Goal: Task Accomplishment & Management: Manage account settings

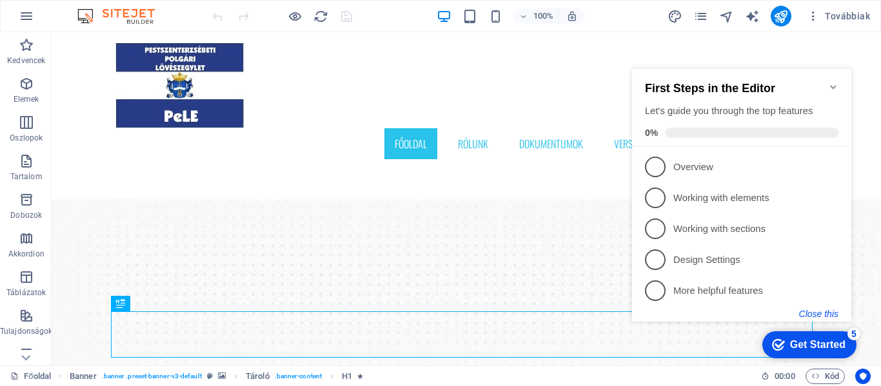
click at [828, 311] on button "Close this" at bounding box center [818, 314] width 39 height 10
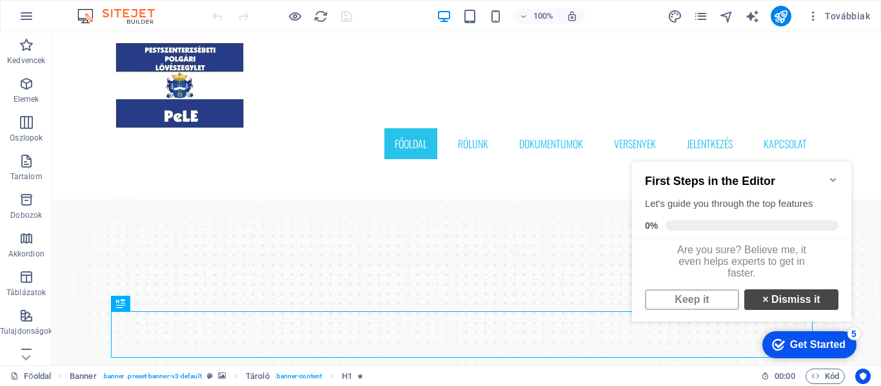
click at [804, 310] on link "× Dismiss it" at bounding box center [791, 299] width 94 height 21
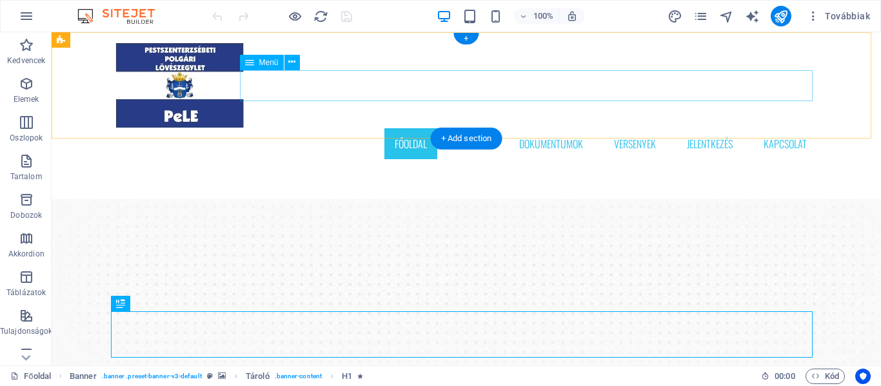
click at [405, 128] on nav "Főoldal Rólunk Dokumentumok Versenyek Jelentkezés Kapcsolat" at bounding box center [465, 143] width 701 height 31
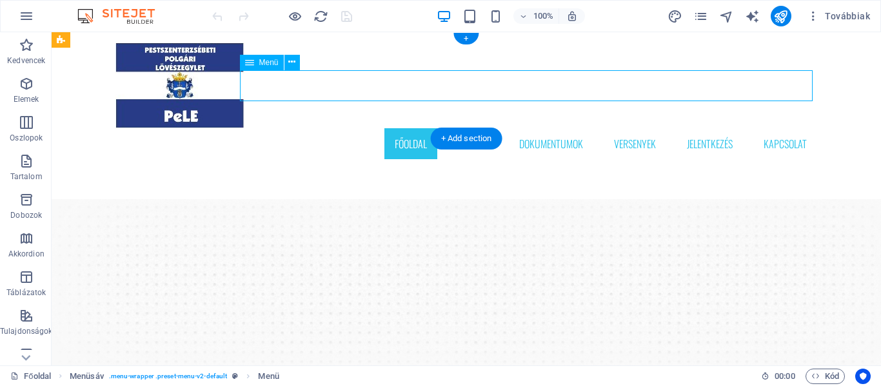
click at [408, 128] on nav "Főoldal Rólunk Dokumentumok Versenyek Jelentkezés Kapcsolat" at bounding box center [465, 143] width 701 height 31
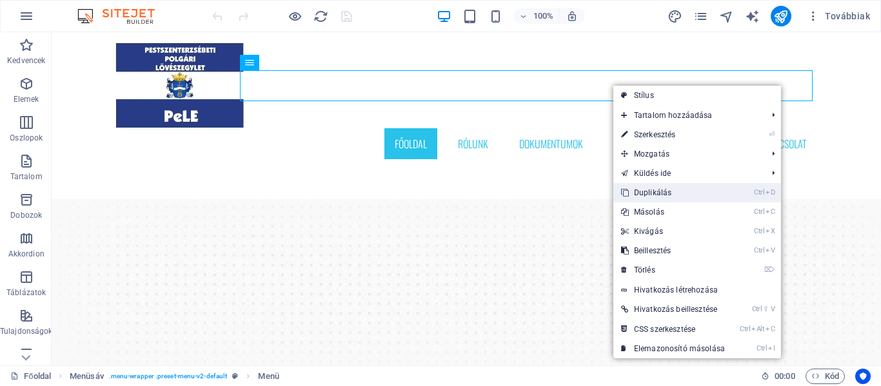
click at [676, 192] on link "Ctrl D Duplikálás" at bounding box center [672, 192] width 119 height 19
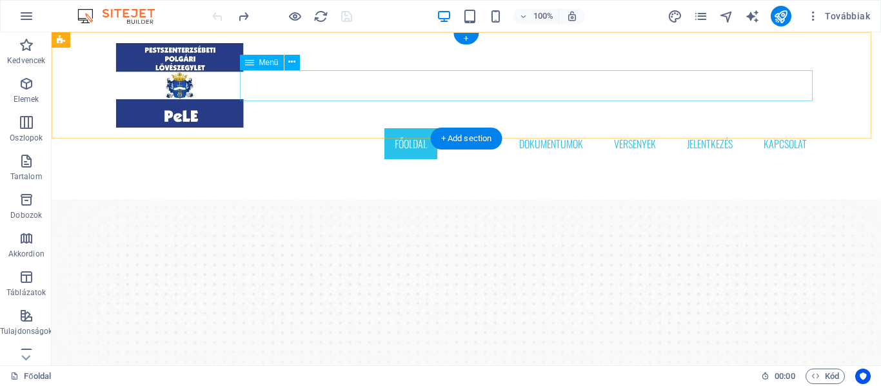
click at [769, 128] on nav "Főoldal Rólunk Dokumentumok Versenyek Jelentkezés Kapcsolat" at bounding box center [465, 143] width 701 height 31
select select
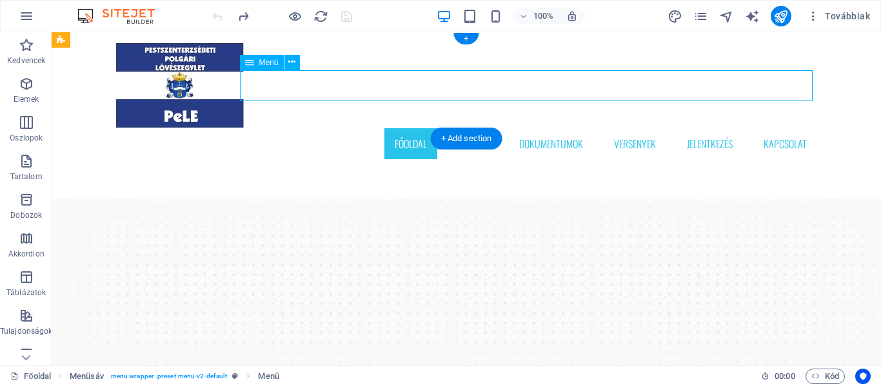
select select "1"
select select
select select "2"
select select
select select "3"
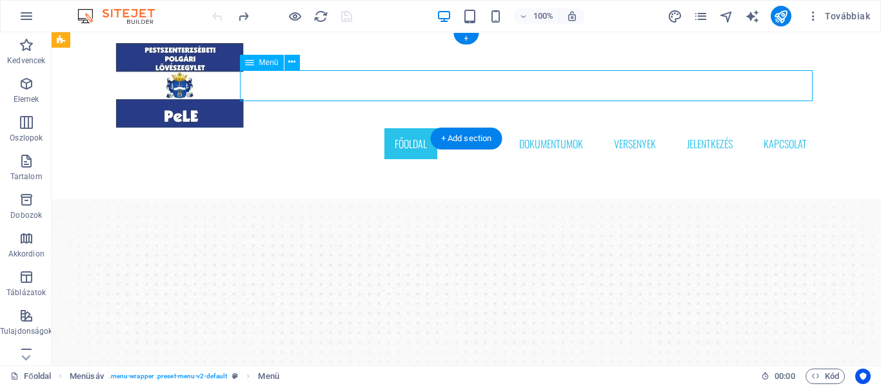
select select
select select "4"
select select
select select "5"
select select
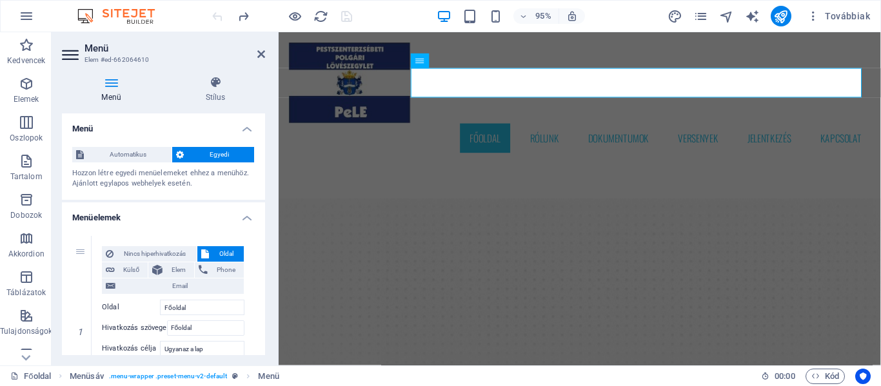
scroll to position [64, 0]
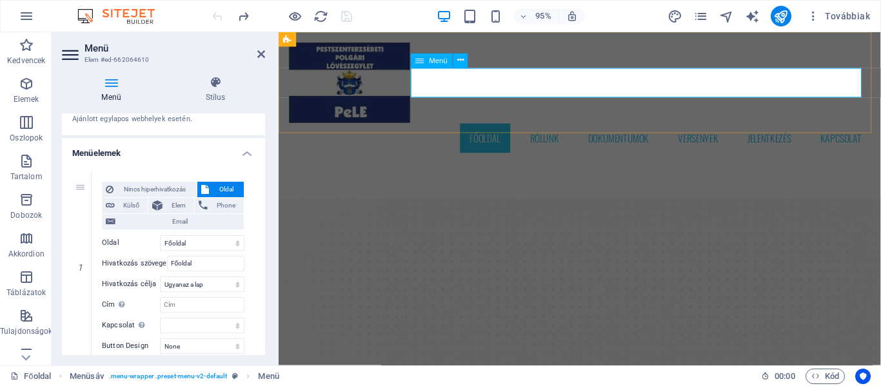
click at [541, 128] on nav "Főoldal Rólunk Dokumentumok Versenyek Jelentkezés Kapcsolat" at bounding box center [595, 143] width 613 height 31
click at [544, 128] on nav "Főoldal Rólunk Dokumentumok Versenyek Jelentkezés Kapcsolat" at bounding box center [595, 143] width 613 height 31
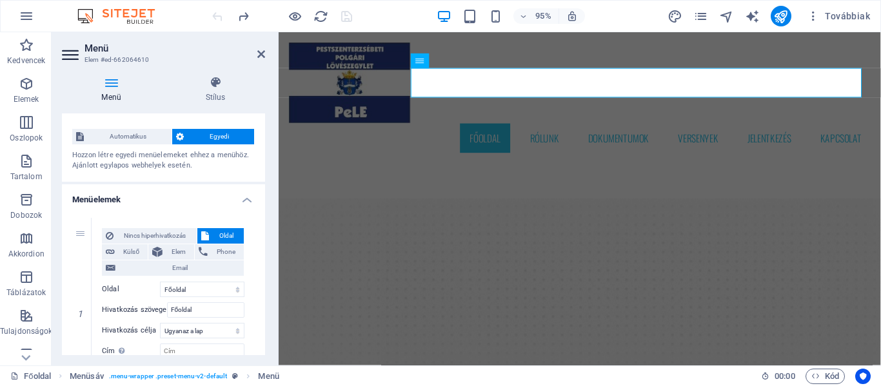
scroll to position [0, 0]
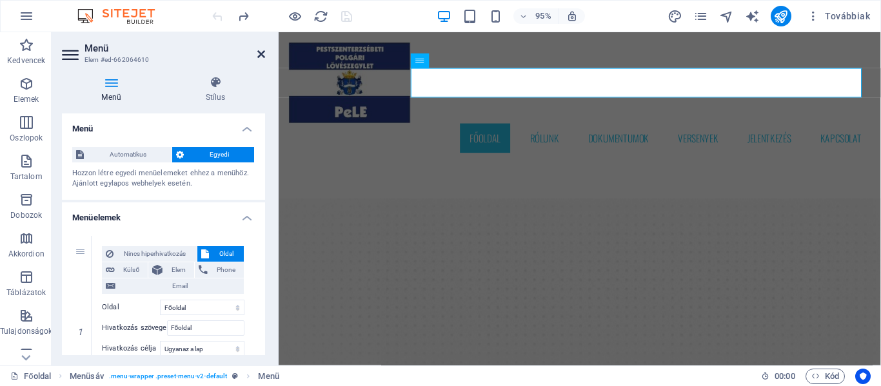
click at [260, 54] on icon at bounding box center [261, 54] width 8 height 10
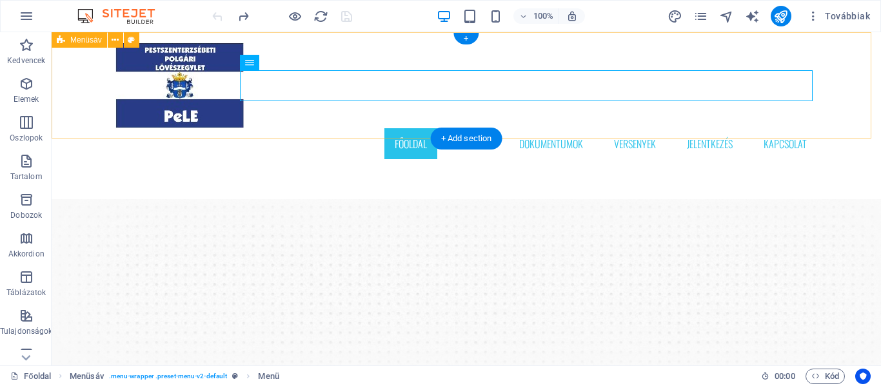
click at [558, 113] on div "Főoldal Rólunk Dokumentumok Versenyek Jelentkezés Kapcsolat" at bounding box center [466, 100] width 829 height 137
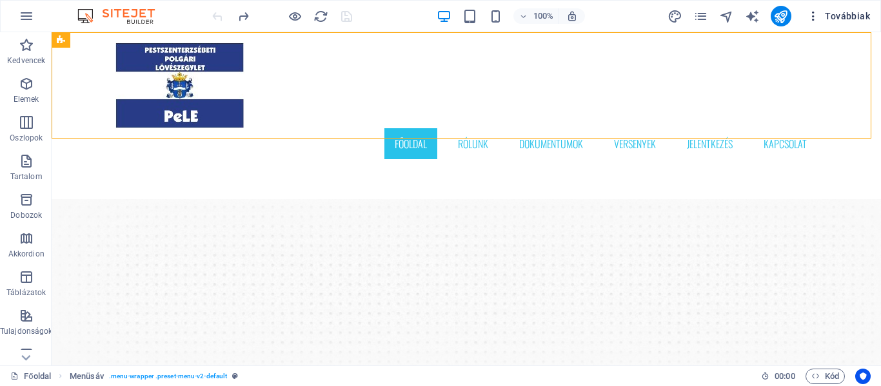
click at [841, 18] on span "Továbbiak" at bounding box center [837, 16] width 63 height 13
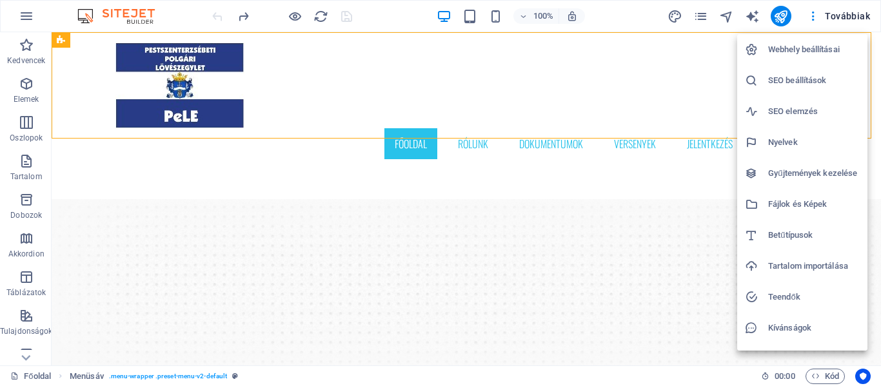
click at [839, 18] on div at bounding box center [440, 193] width 881 height 386
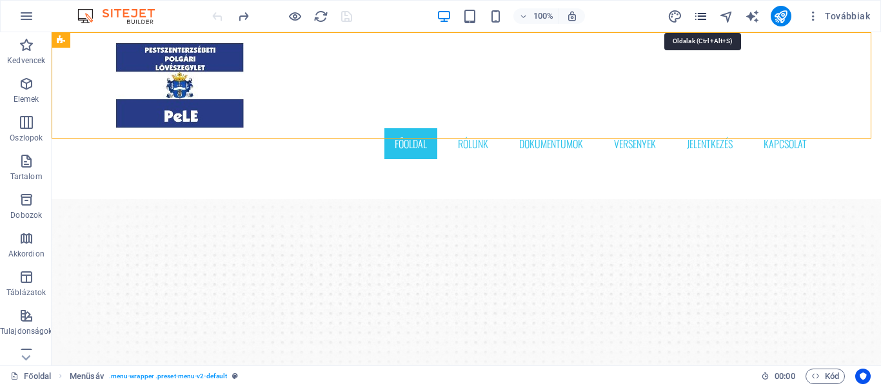
click at [705, 17] on icon "pages" at bounding box center [700, 16] width 15 height 15
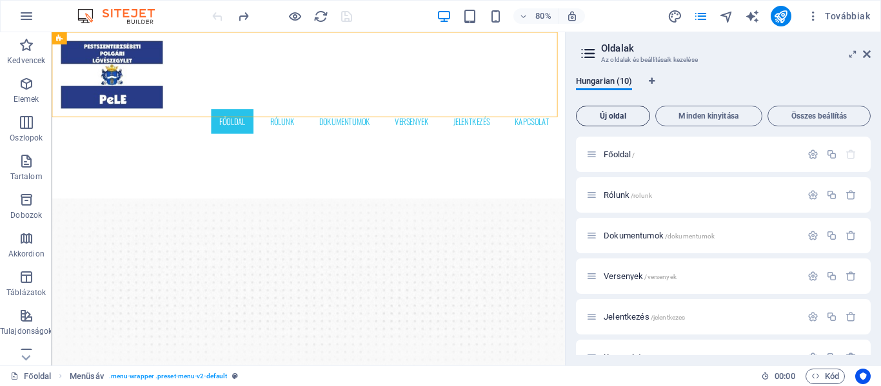
click at [622, 117] on span "Új oldal" at bounding box center [612, 116] width 63 height 8
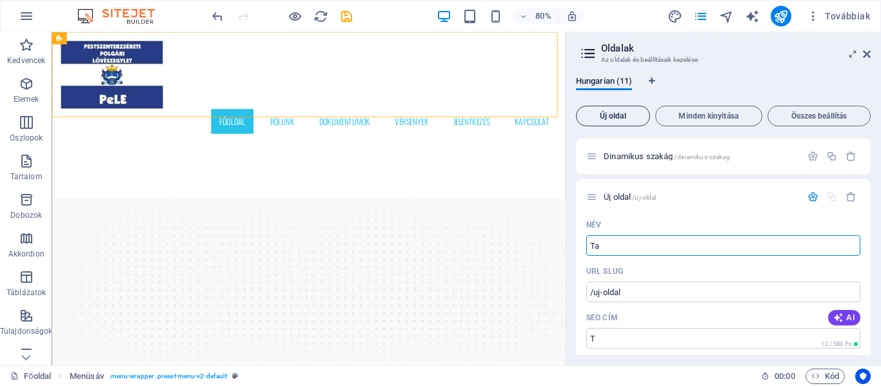
type input "Tag"
type input "/t"
type input "Tag"
type input "/tag"
type input "Tagokna"
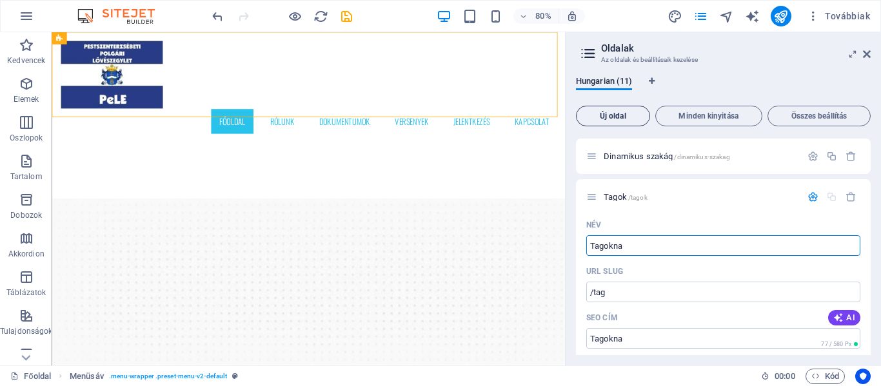
type input "/tagok"
type input "Tagokna"
type input "/tagokna"
type input "Tagoknak"
type input "/tagoknak"
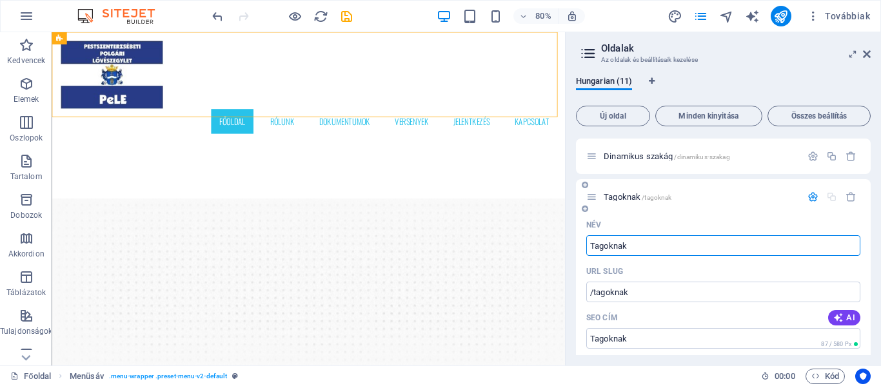
type input "Tagoknak"
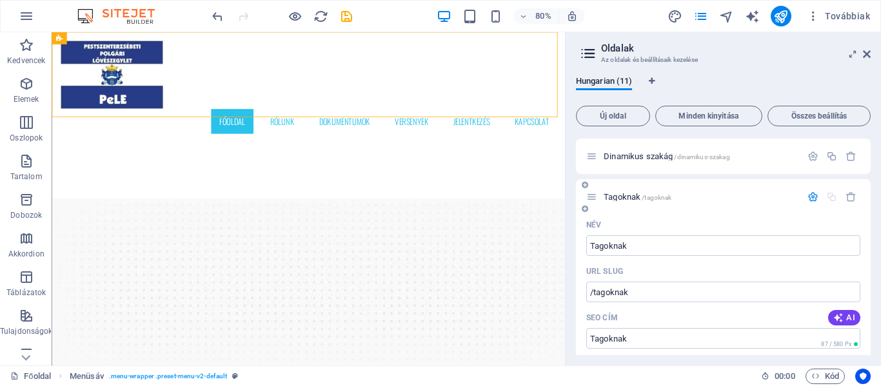
click at [808, 197] on icon "button" at bounding box center [812, 196] width 11 height 11
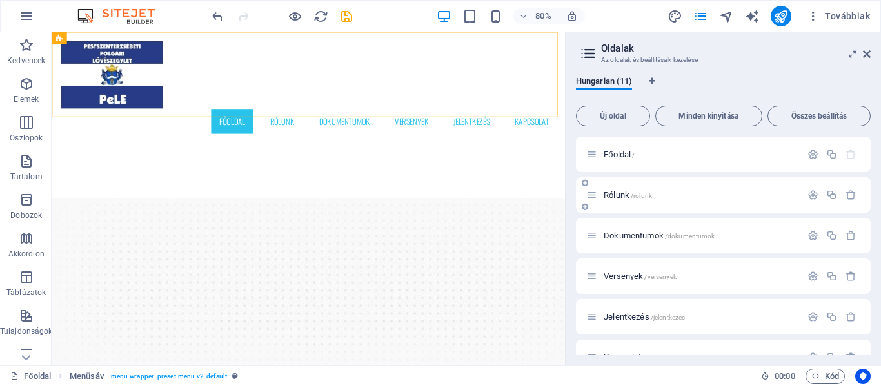
scroll to position [228, 0]
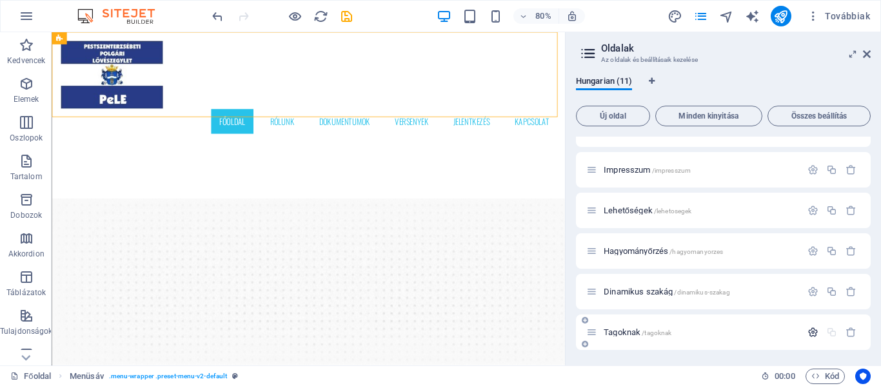
click at [810, 332] on icon "button" at bounding box center [812, 332] width 11 height 11
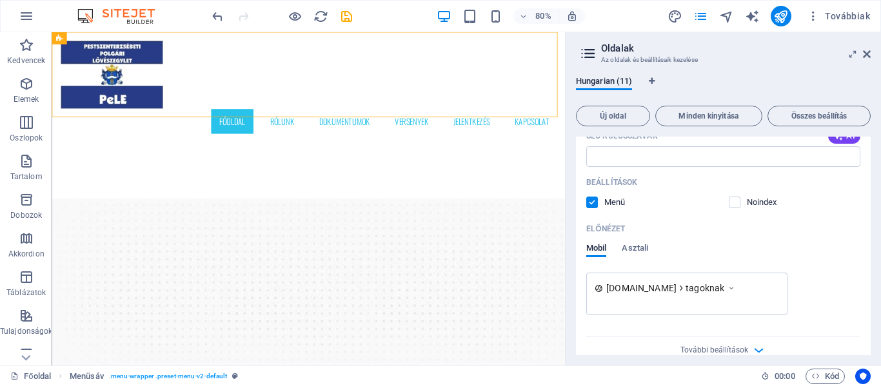
scroll to position [678, 0]
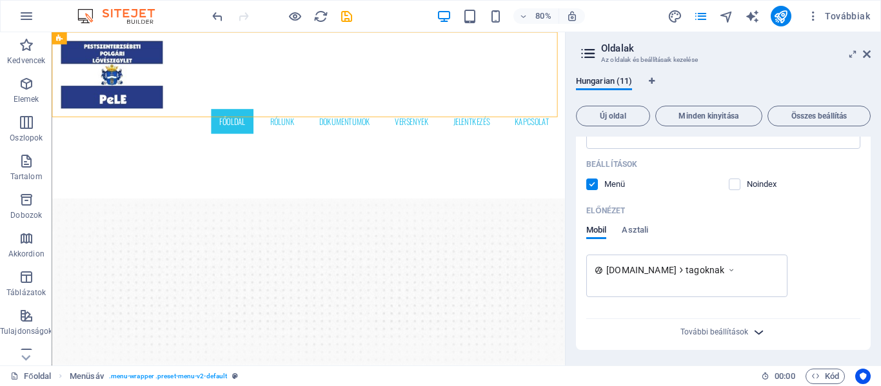
click at [756, 331] on icon "button" at bounding box center [758, 332] width 15 height 15
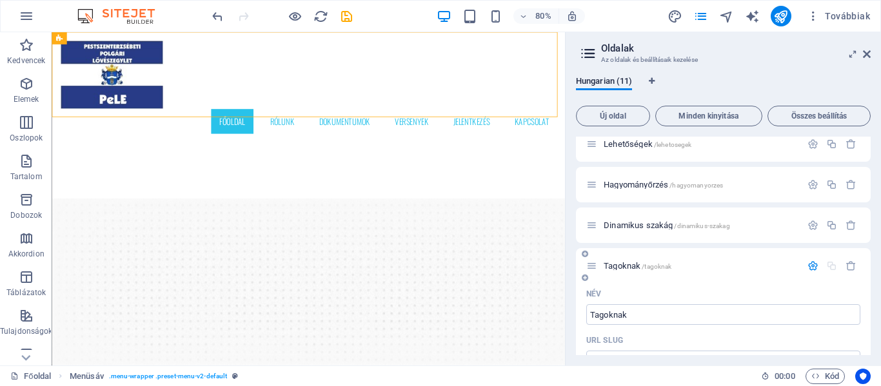
scroll to position [230, 0]
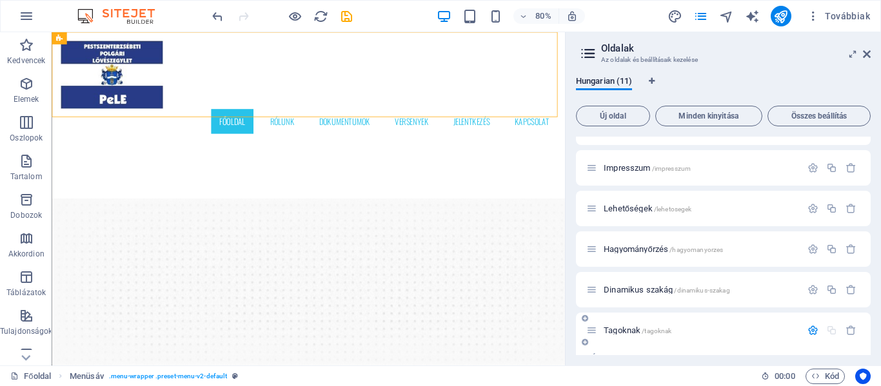
click at [619, 330] on span "Tagoknak /tagoknak" at bounding box center [637, 331] width 68 height 10
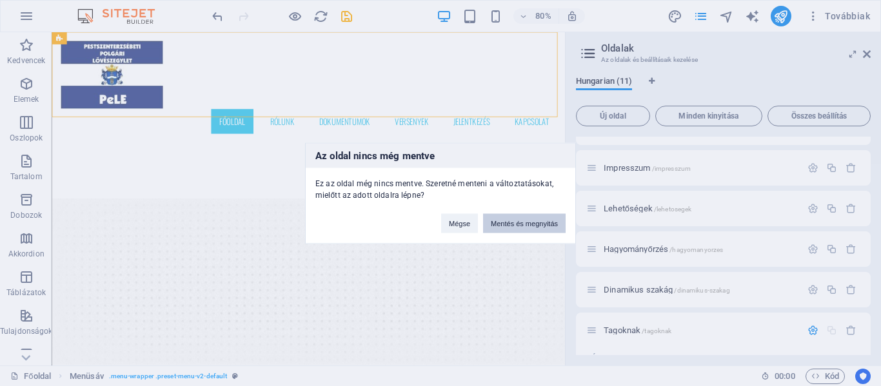
click at [512, 225] on button "Mentés és megnyitás" at bounding box center [524, 222] width 83 height 19
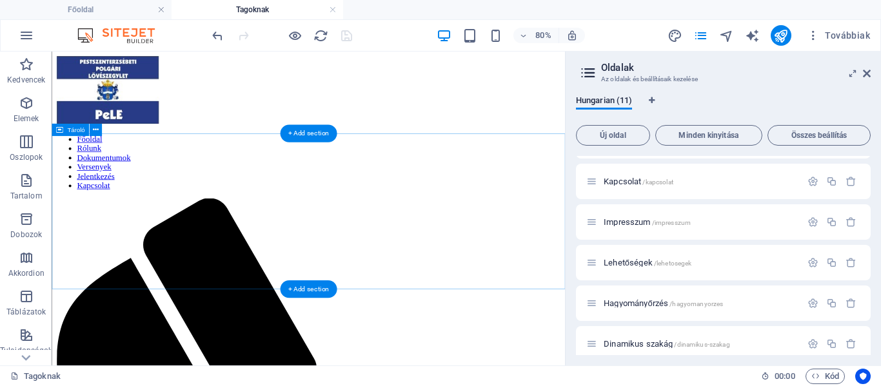
scroll to position [0, 0]
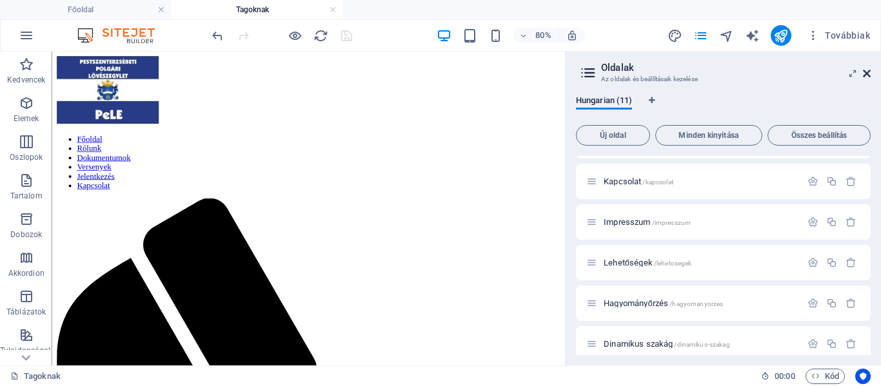
click at [870, 68] on icon at bounding box center [867, 73] width 8 height 10
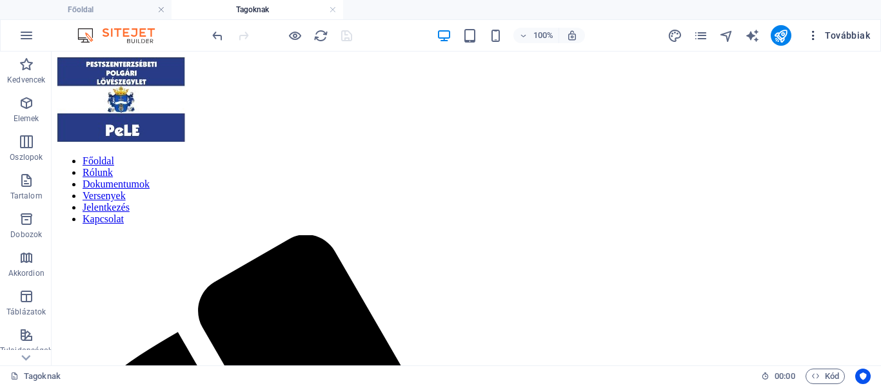
click at [814, 33] on icon "button" at bounding box center [812, 35] width 13 height 13
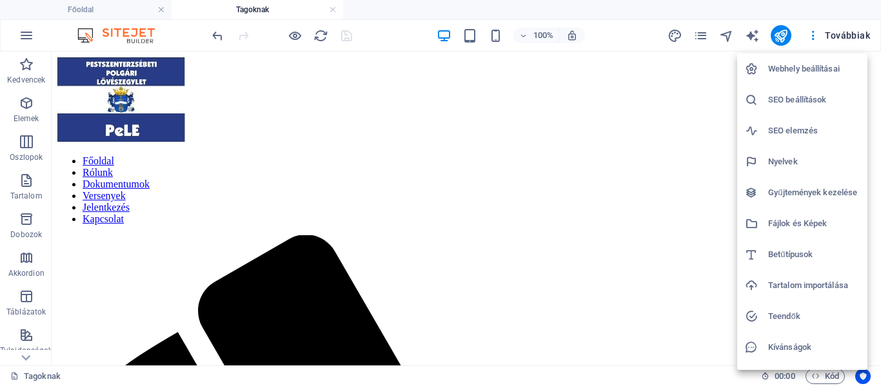
click at [613, 344] on div at bounding box center [440, 193] width 881 height 386
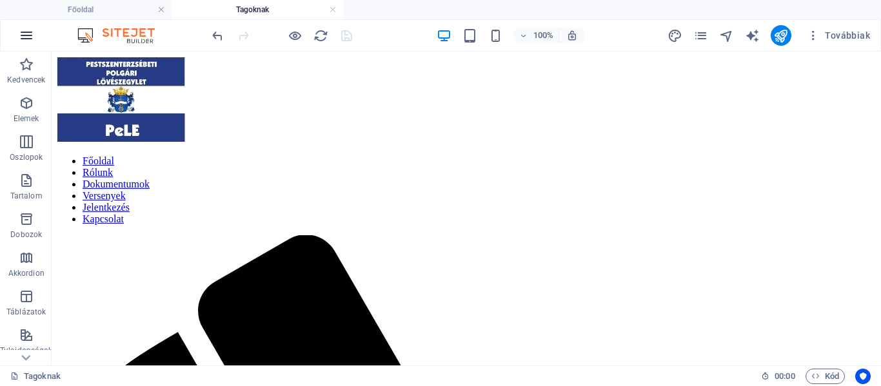
click at [27, 34] on icon "button" at bounding box center [26, 35] width 15 height 15
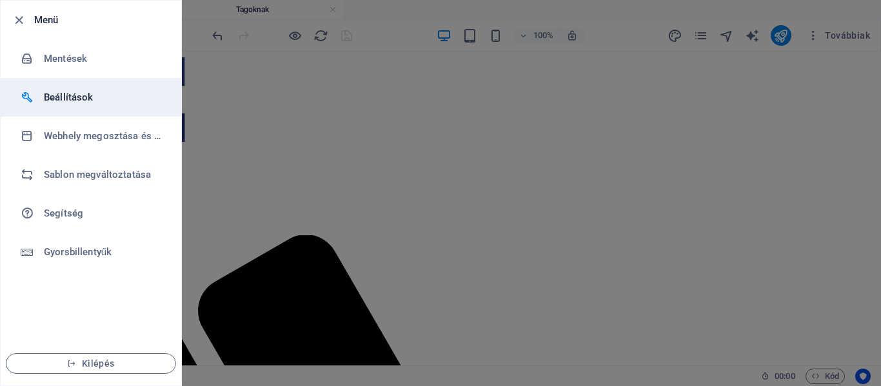
click at [65, 96] on h6 "Beállítások" at bounding box center [103, 97] width 119 height 15
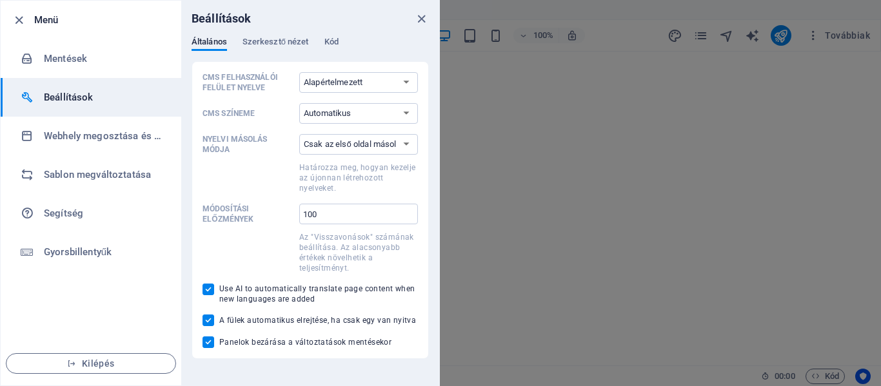
click at [65, 95] on h6 "Beállítások" at bounding box center [103, 97] width 119 height 15
click at [19, 16] on icon "button" at bounding box center [19, 20] width 15 height 15
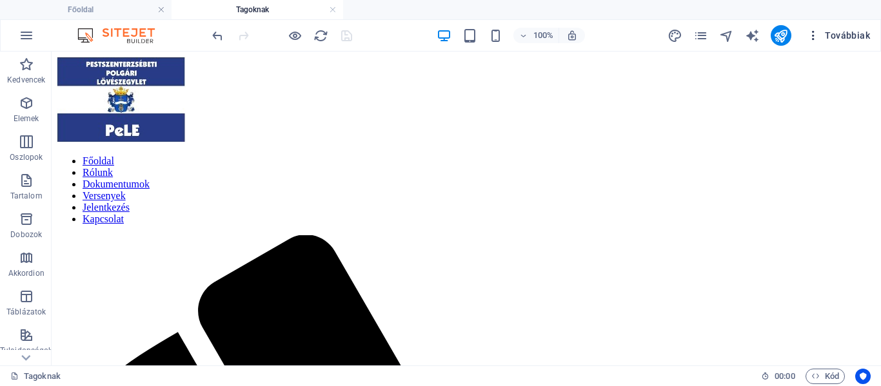
click at [837, 34] on span "Továbbiak" at bounding box center [837, 35] width 63 height 13
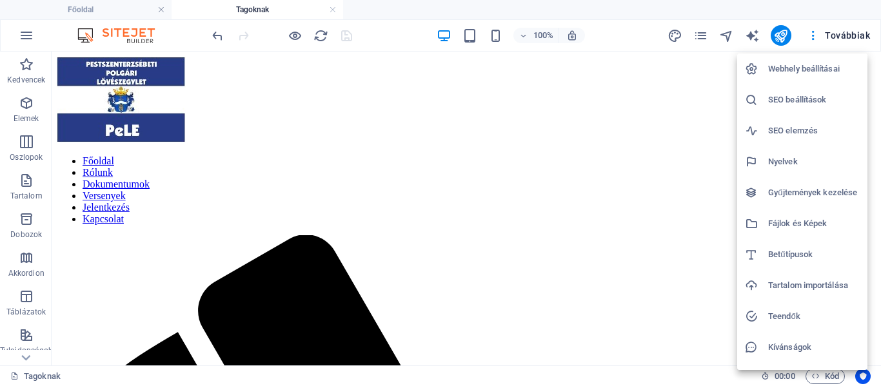
click at [799, 70] on h6 "Webhely beállításai" at bounding box center [814, 68] width 92 height 15
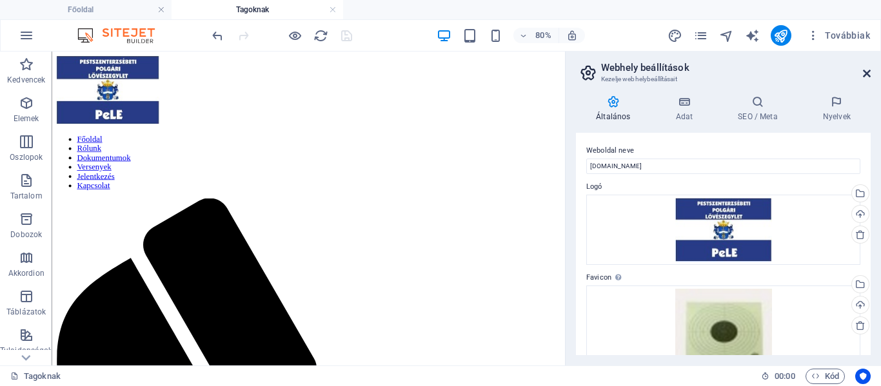
click at [870, 73] on icon at bounding box center [867, 73] width 8 height 10
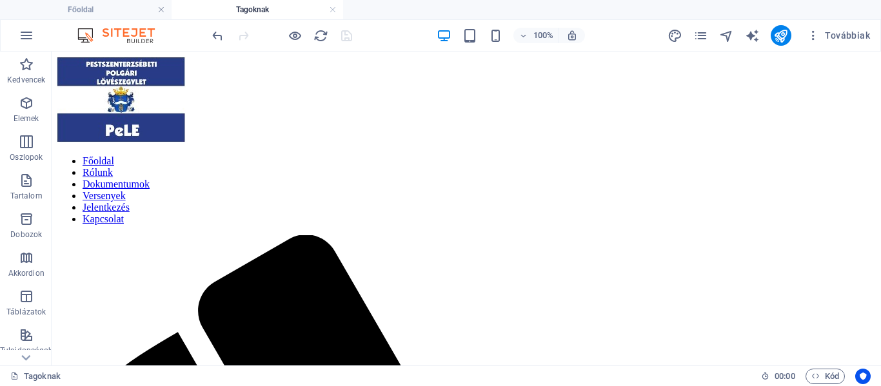
drag, startPoint x: 320, startPoint y: 59, endPoint x: 237, endPoint y: 184, distance: 150.2
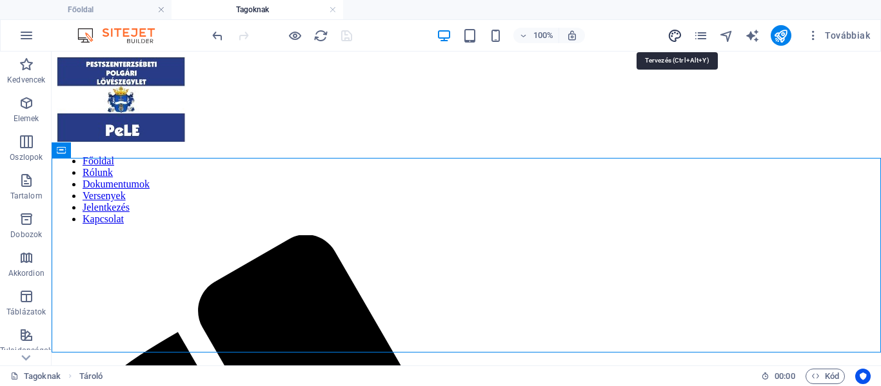
click at [674, 37] on icon "design" at bounding box center [674, 35] width 15 height 15
select select "rem"
select select "300"
select select "px"
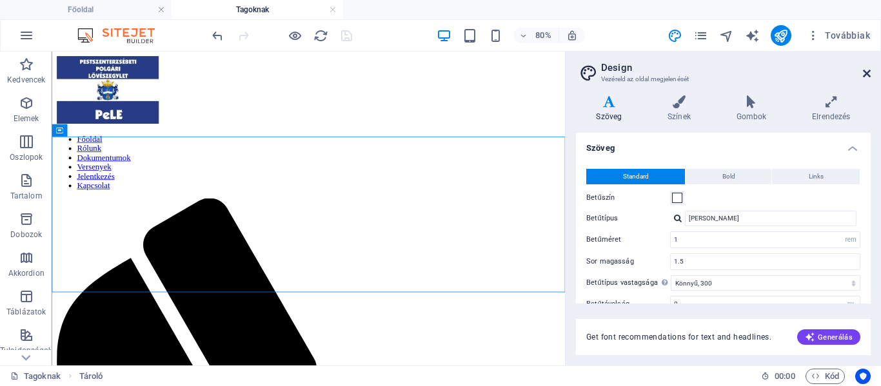
click at [867, 70] on icon at bounding box center [867, 73] width 8 height 10
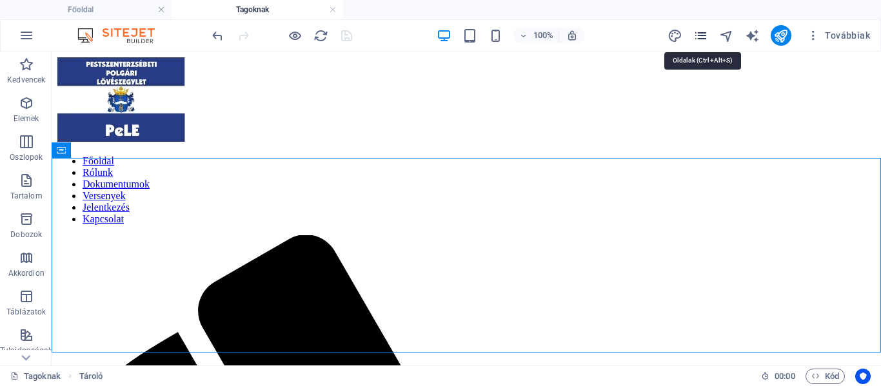
click at [699, 34] on icon "pages" at bounding box center [700, 35] width 15 height 15
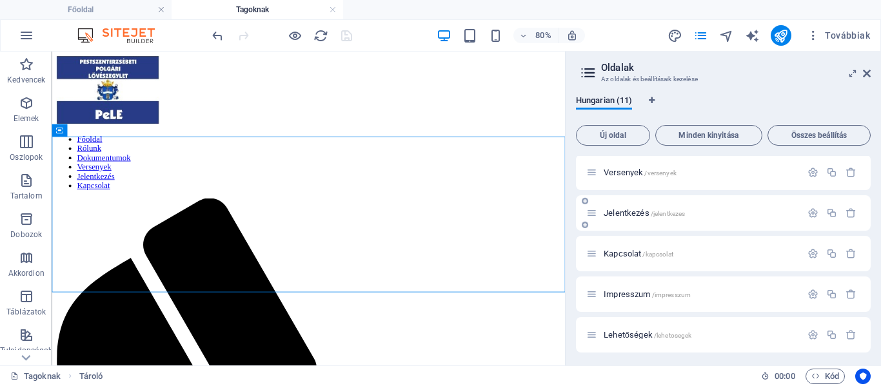
scroll to position [248, 0]
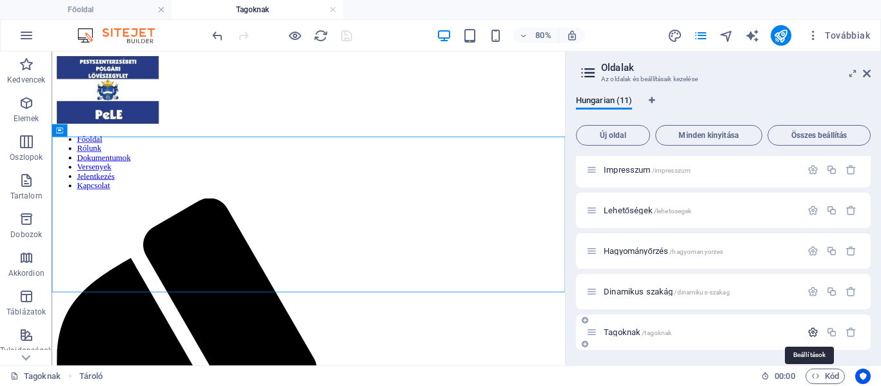
click at [810, 331] on icon "button" at bounding box center [812, 332] width 11 height 11
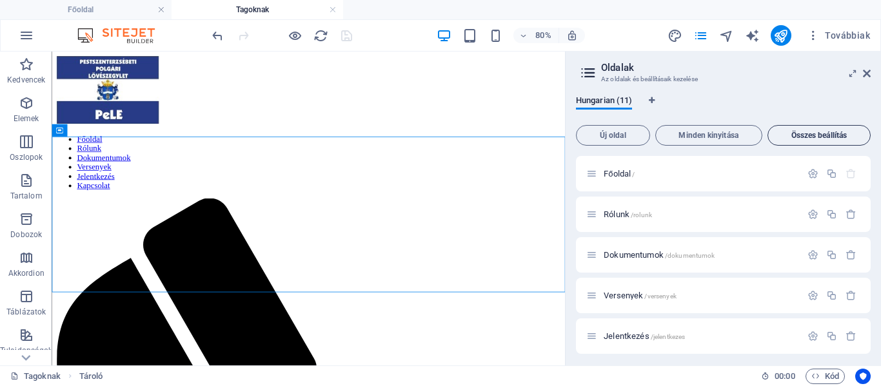
click at [821, 139] on span "Összes beállítás" at bounding box center [819, 136] width 92 height 8
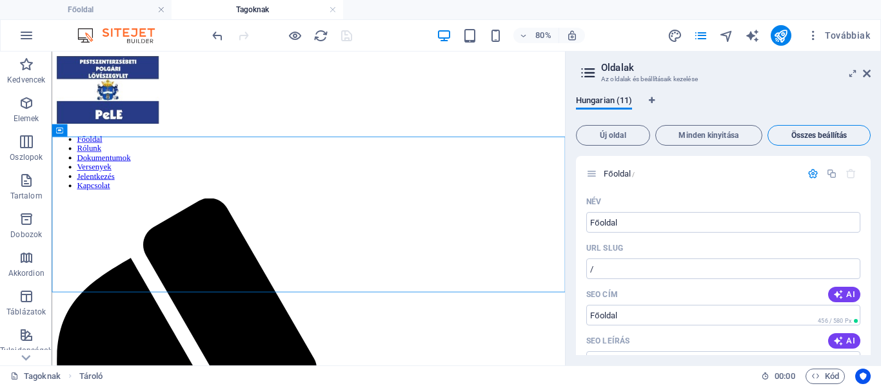
scroll to position [4726, 0]
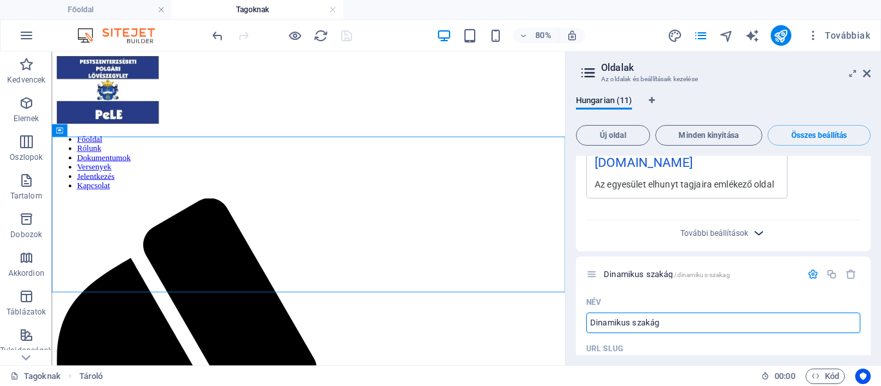
click at [754, 226] on icon "button" at bounding box center [758, 233] width 15 height 15
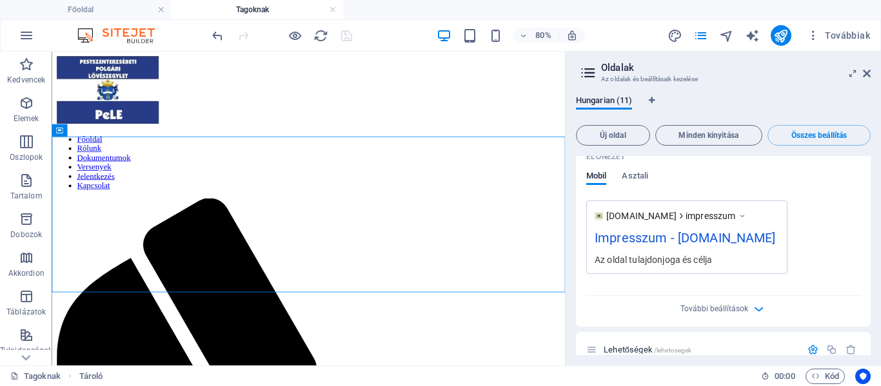
scroll to position [3566, 0]
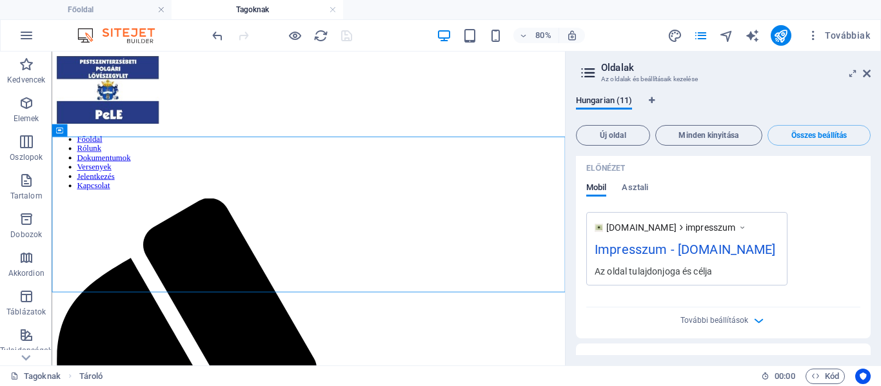
click at [870, 73] on aside "Oldalak Az oldalak és beállításaik kezelése Hungarian (11) Új oldal Minden kiny…" at bounding box center [723, 209] width 316 height 314
click at [866, 73] on icon at bounding box center [867, 73] width 8 height 10
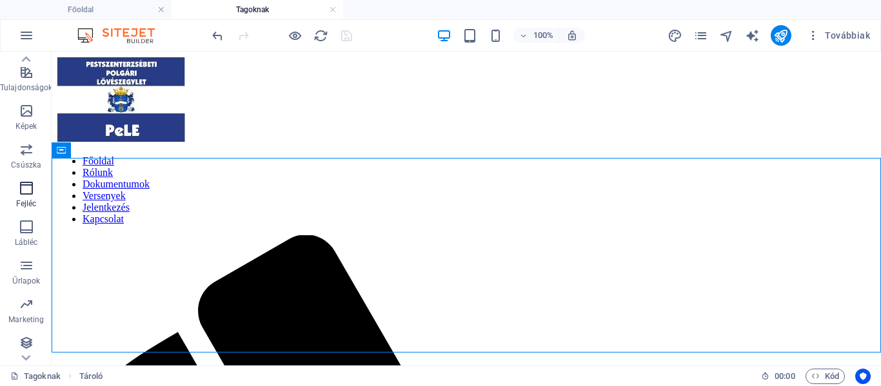
scroll to position [266, 0]
click at [29, 268] on icon "button" at bounding box center [26, 262] width 15 height 15
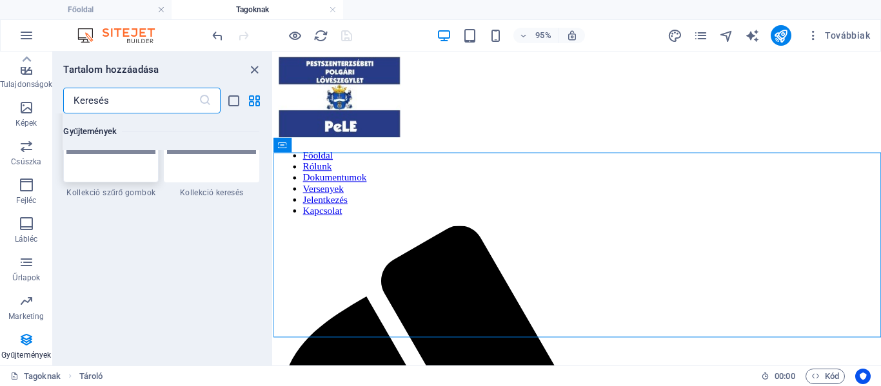
scroll to position [12374, 0]
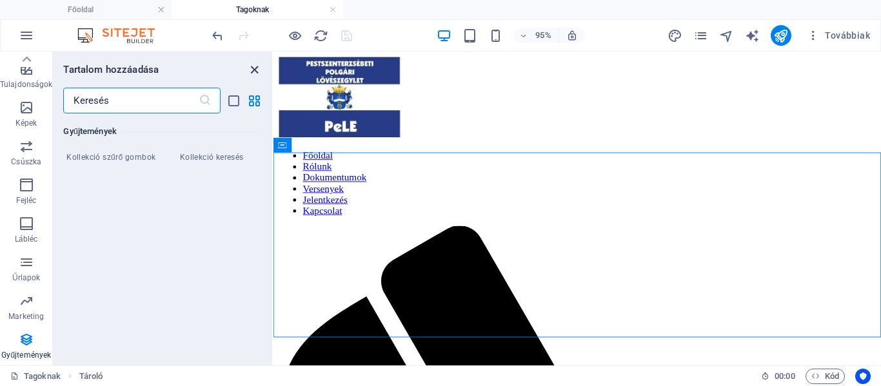
click at [255, 73] on icon "close panel" at bounding box center [254, 70] width 15 height 15
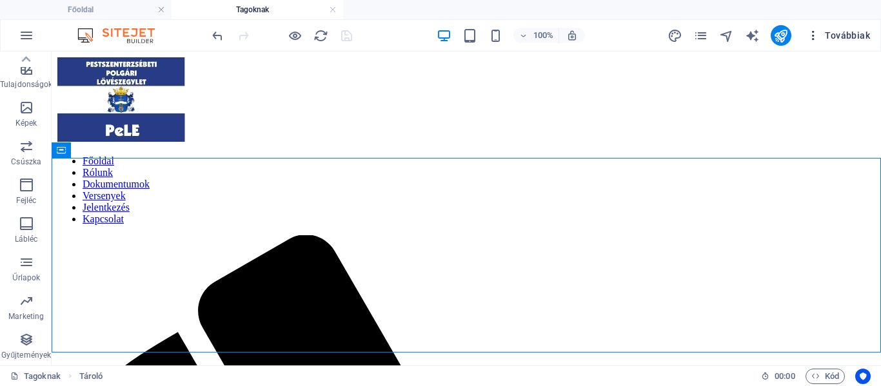
click at [844, 30] on span "Továbbiak" at bounding box center [837, 35] width 63 height 13
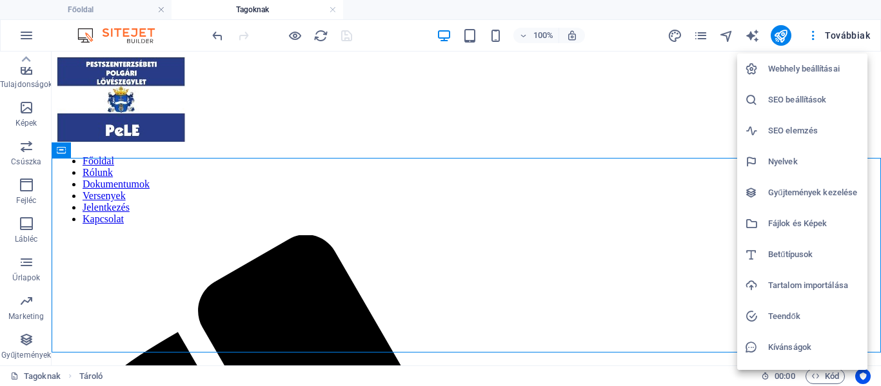
click at [633, 353] on div at bounding box center [440, 193] width 881 height 386
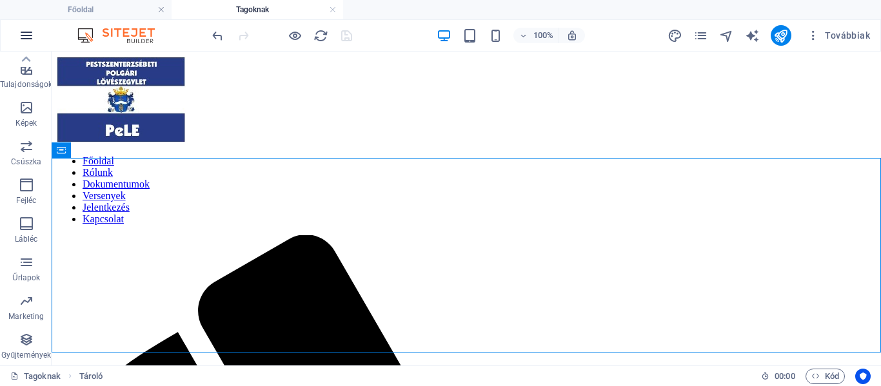
click at [31, 32] on icon "button" at bounding box center [26, 35] width 15 height 15
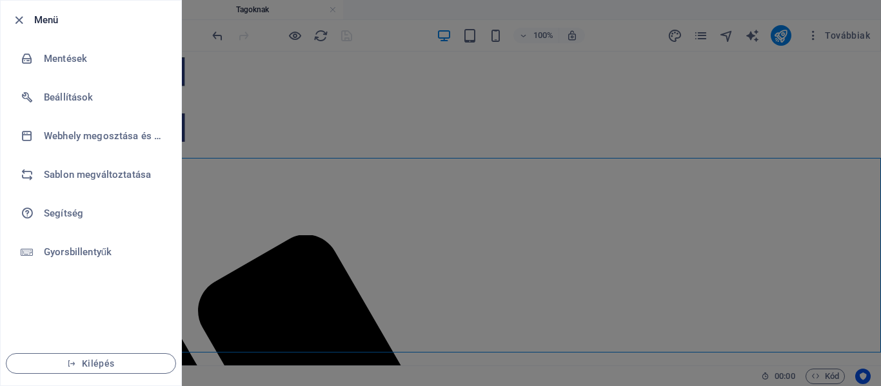
click at [331, 194] on div at bounding box center [440, 193] width 881 height 386
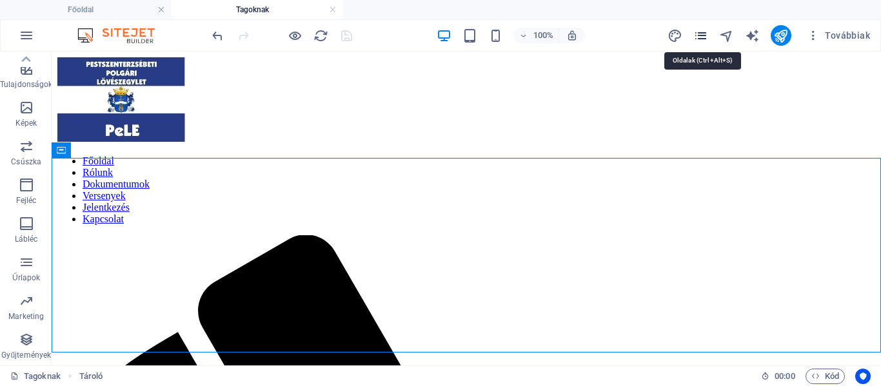
click at [707, 35] on icon "pages" at bounding box center [700, 35] width 15 height 15
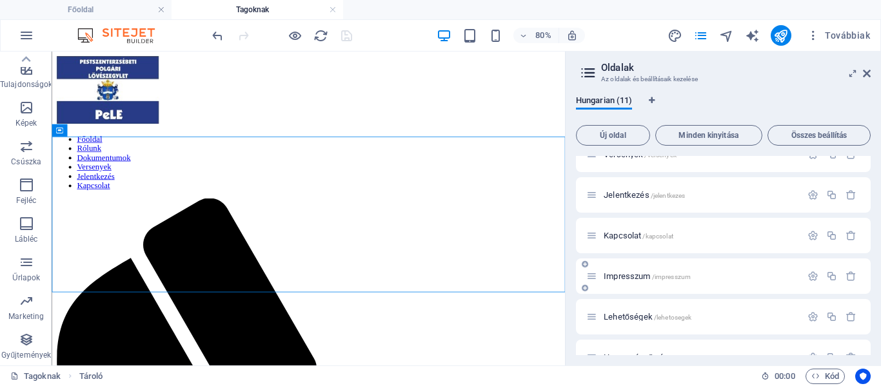
scroll to position [248, 0]
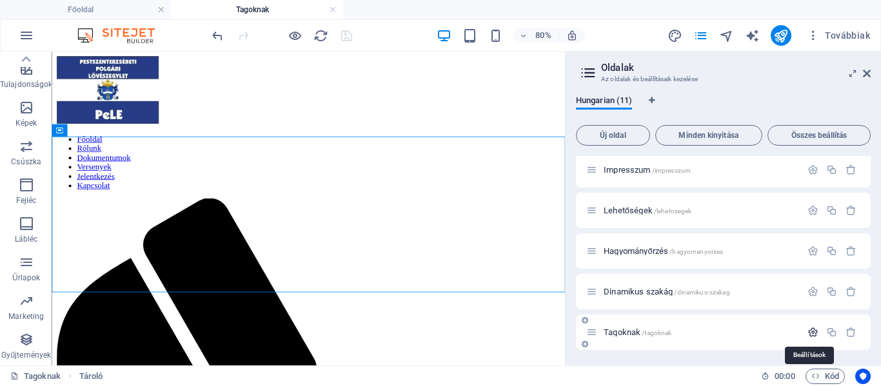
click at [810, 332] on icon "button" at bounding box center [812, 332] width 11 height 11
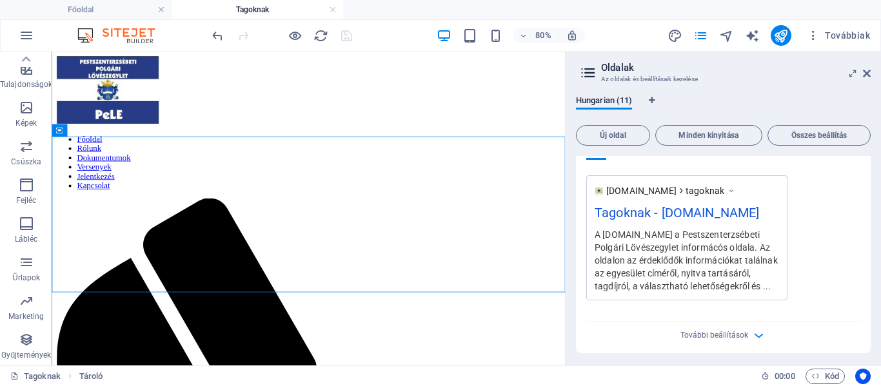
scroll to position [779, 0]
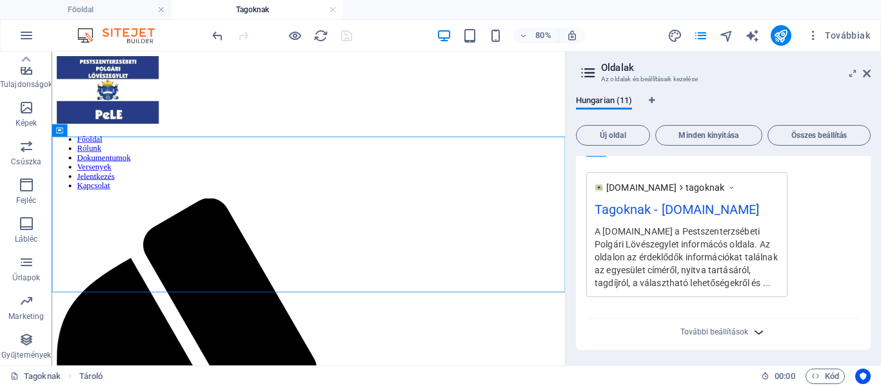
click at [754, 332] on icon "button" at bounding box center [758, 332] width 15 height 15
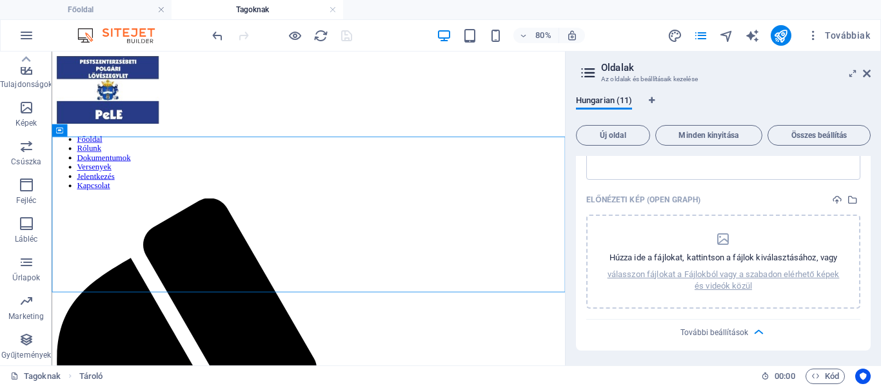
scroll to position [977, 0]
click at [828, 376] on span "Kód" at bounding box center [825, 376] width 28 height 15
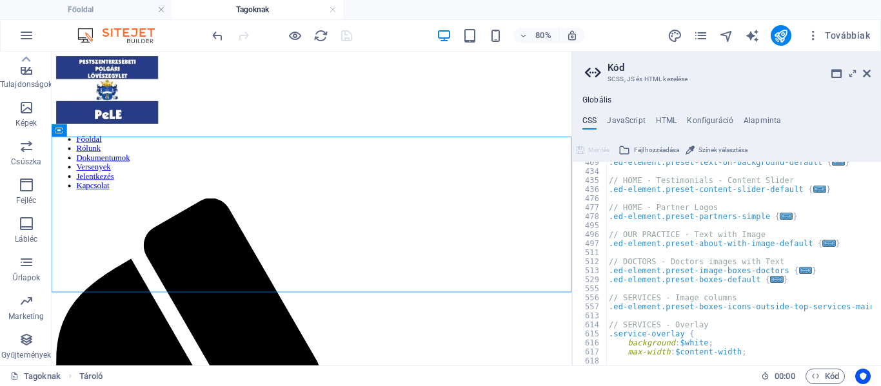
scroll to position [1773, 0]
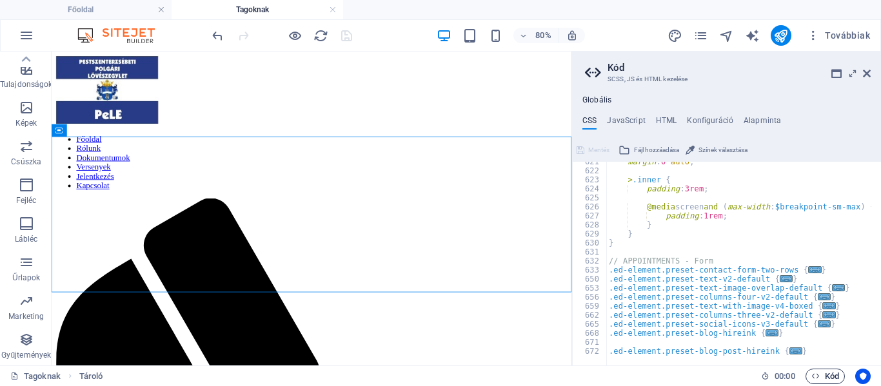
click at [830, 374] on span "Kód" at bounding box center [825, 376] width 28 height 15
click at [821, 379] on span "Kód" at bounding box center [825, 376] width 28 height 15
click at [815, 376] on icon "button" at bounding box center [815, 376] width 8 height 8
click at [866, 71] on icon at bounding box center [867, 73] width 8 height 10
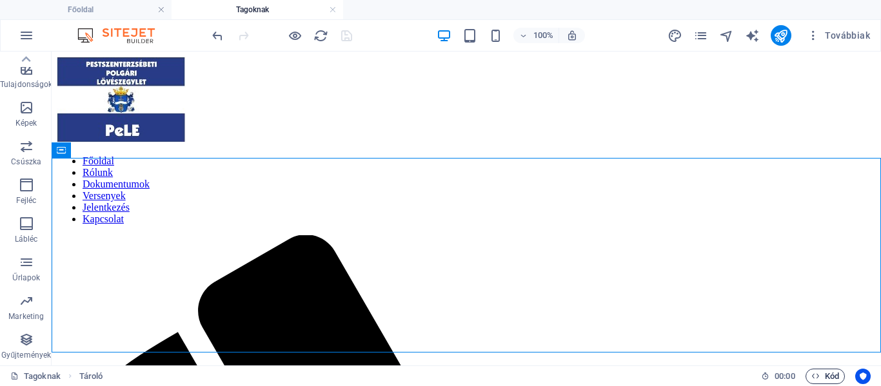
click at [826, 373] on span "Kód" at bounding box center [825, 376] width 28 height 15
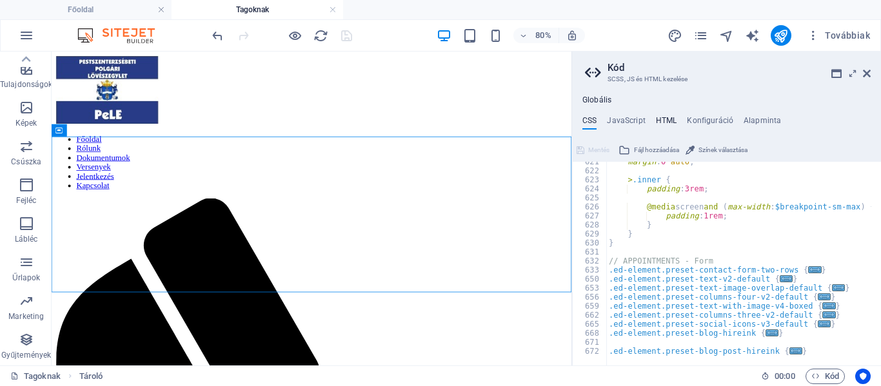
click at [668, 119] on h4 "HTML" at bounding box center [666, 123] width 21 height 14
type textarea "{{content}}"
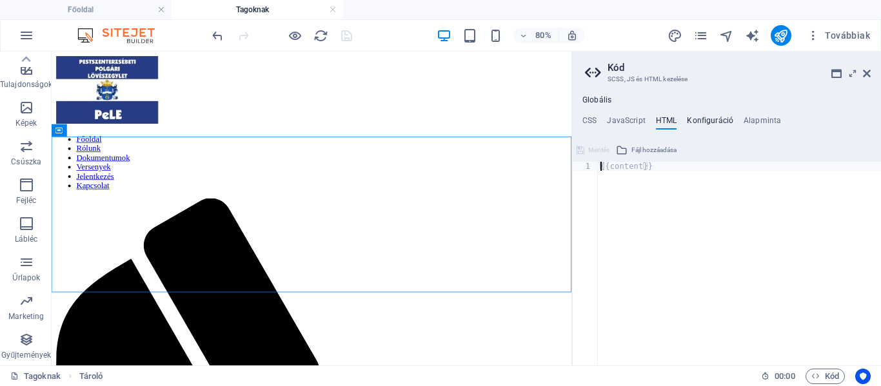
click at [717, 121] on h4 "Konfiguráció" at bounding box center [710, 123] width 46 height 14
type textarea "$color-background: #fff;"
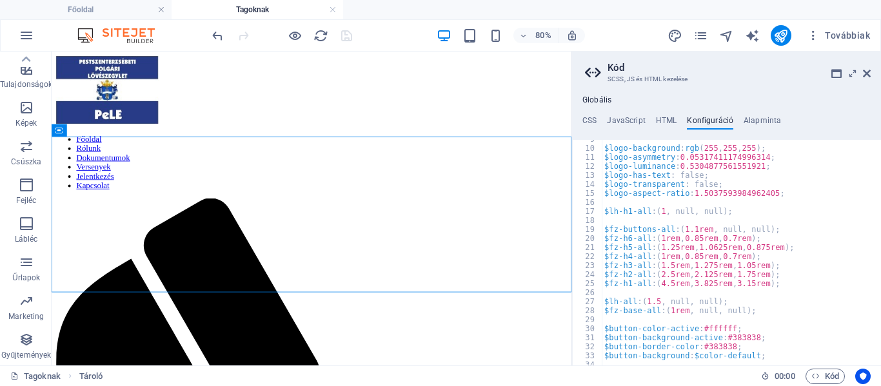
scroll to position [0, 0]
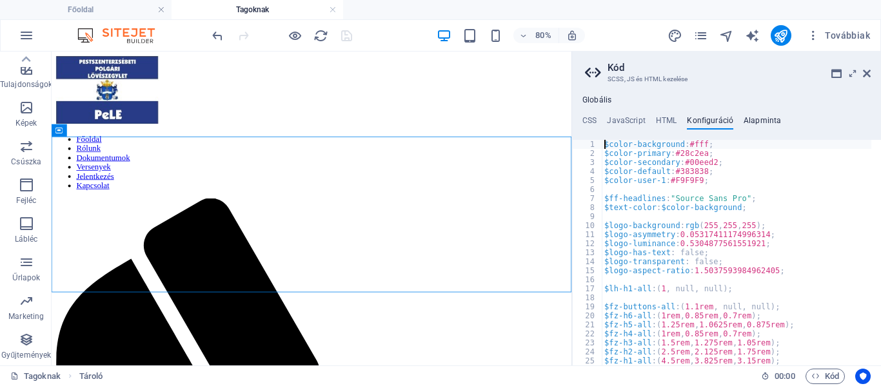
click at [757, 121] on h4 "Alapminta" at bounding box center [761, 123] width 37 height 14
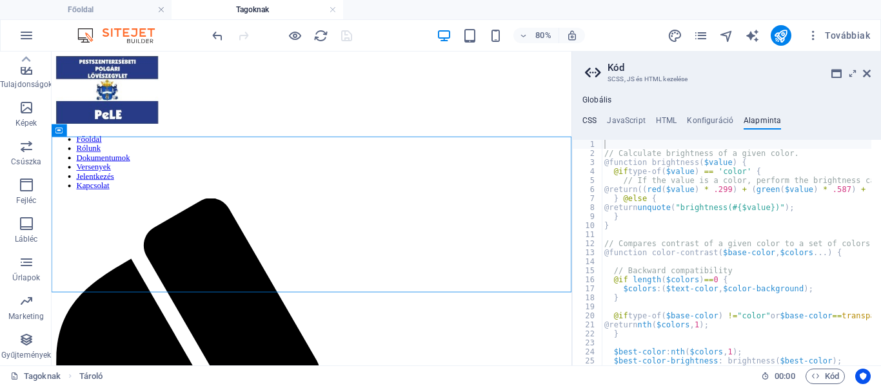
click at [592, 119] on h4 "CSS" at bounding box center [589, 123] width 14 height 14
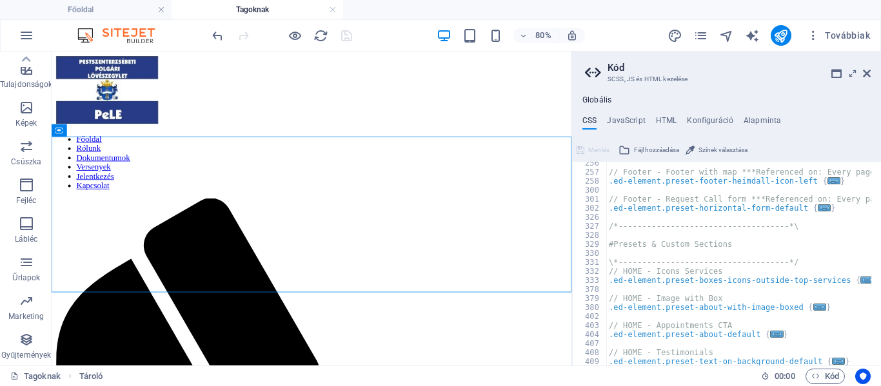
scroll to position [1116, 0]
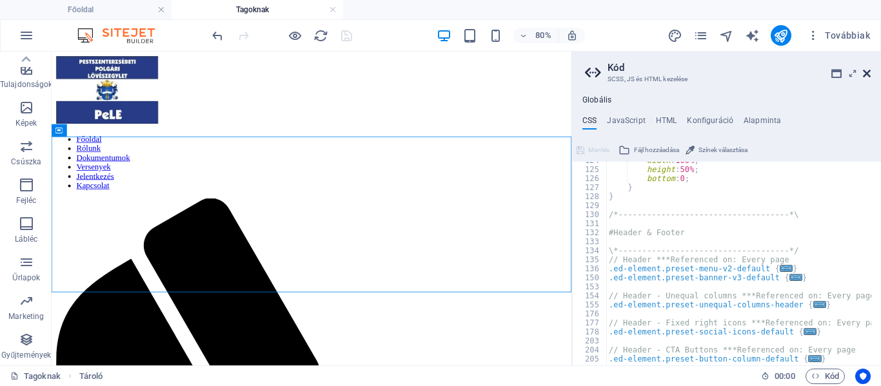
click at [865, 72] on icon at bounding box center [867, 73] width 8 height 10
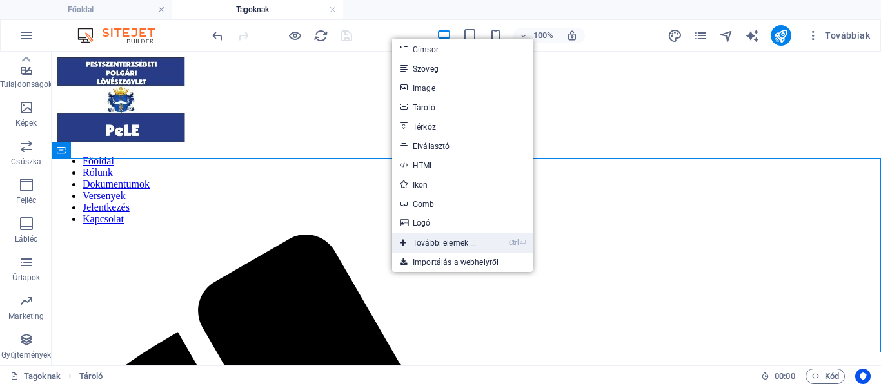
click at [434, 239] on link "Ctrl ⏎ További elemek ..." at bounding box center [438, 242] width 92 height 19
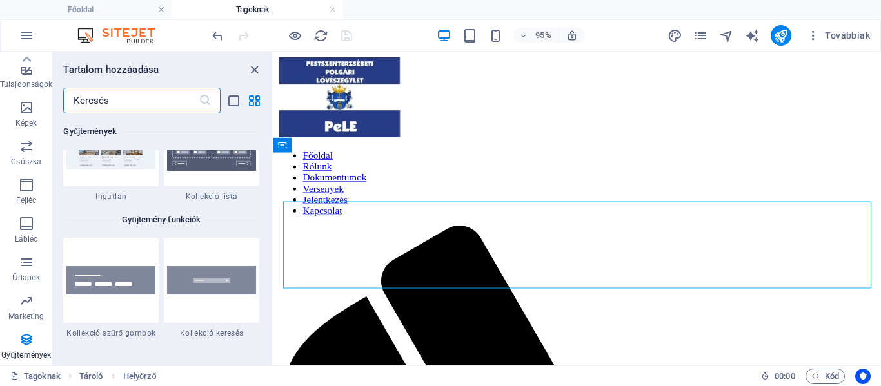
scroll to position [12309, 0]
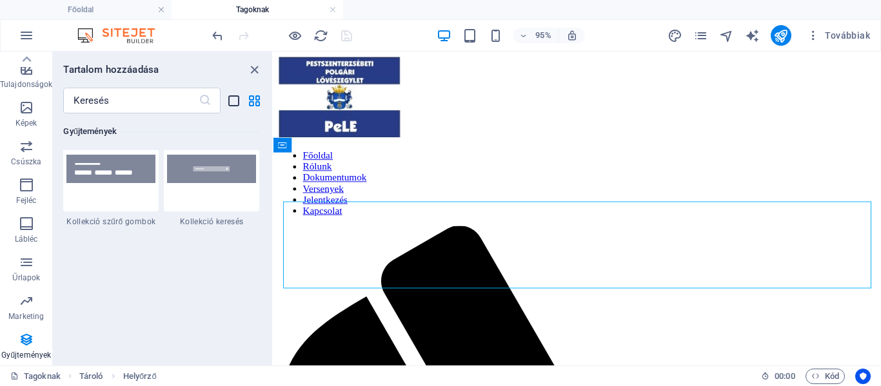
click at [236, 101] on icon "list-view" at bounding box center [233, 100] width 15 height 15
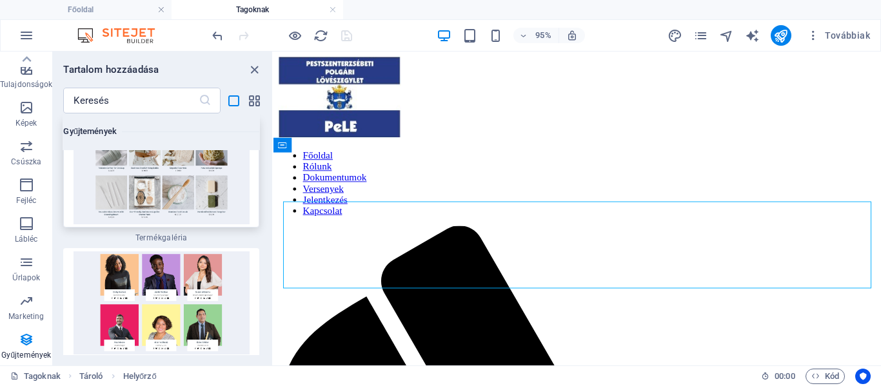
scroll to position [26883, 0]
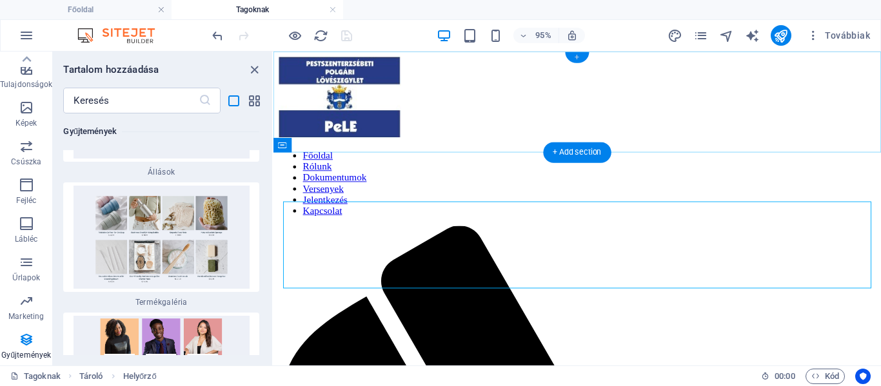
click at [576, 56] on div "+" at bounding box center [577, 57] width 24 height 11
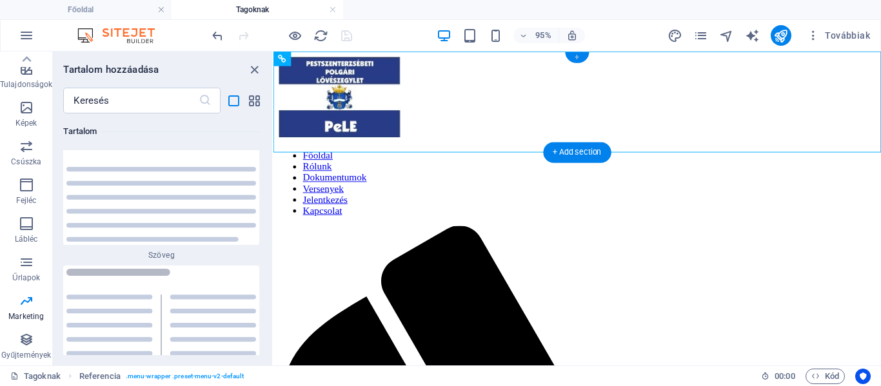
scroll to position [6744, 0]
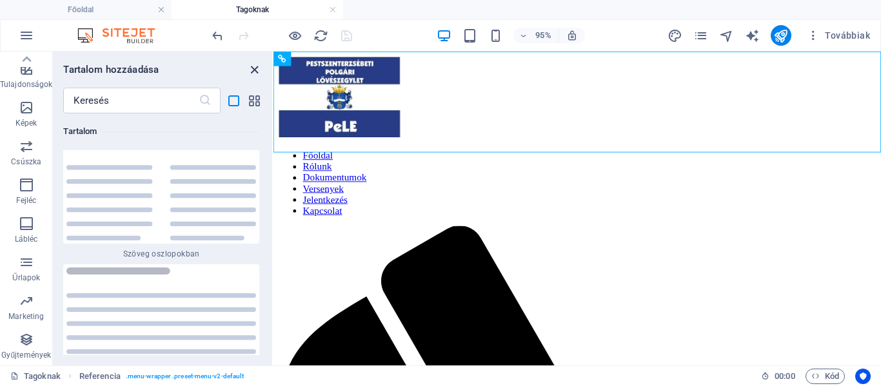
click at [253, 70] on icon "close panel" at bounding box center [254, 70] width 15 height 15
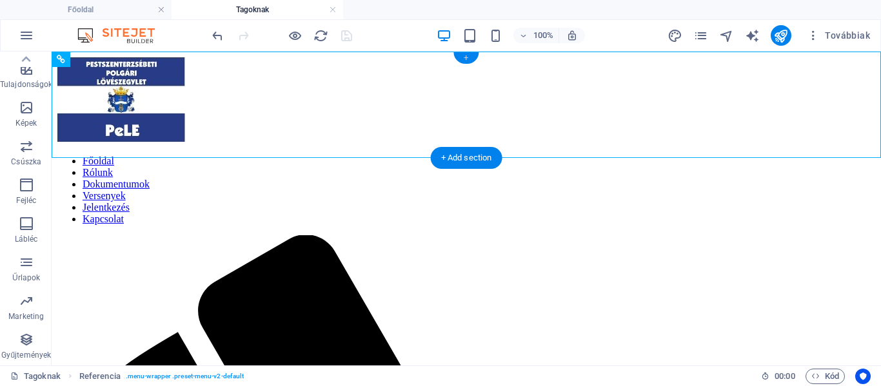
click at [467, 59] on div "+" at bounding box center [465, 58] width 25 height 12
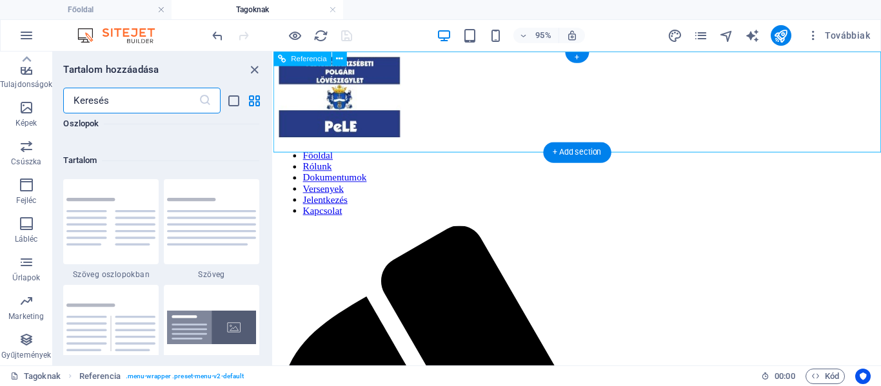
scroll to position [2256, 0]
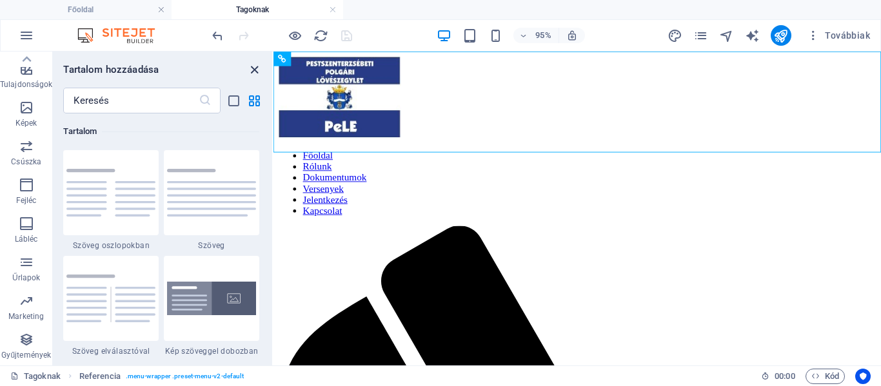
click at [253, 69] on icon "close panel" at bounding box center [254, 70] width 15 height 15
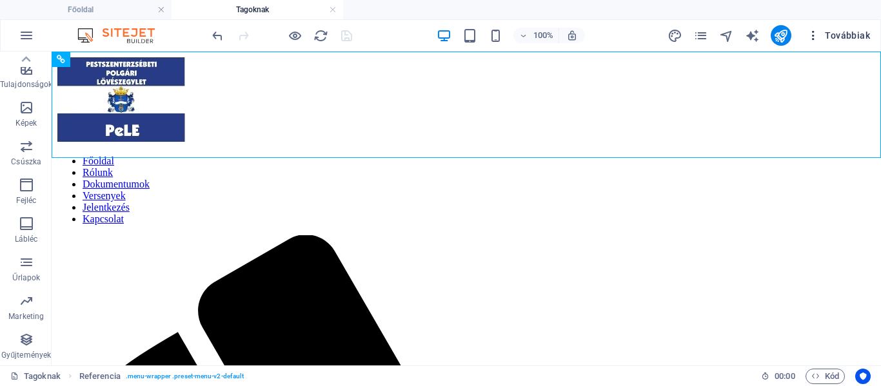
click at [841, 33] on span "Továbbiak" at bounding box center [837, 35] width 63 height 13
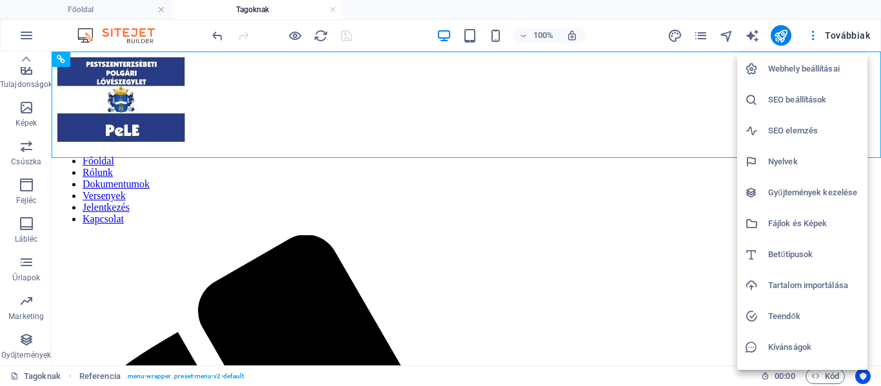
click at [800, 68] on h6 "Webhely beállításai" at bounding box center [814, 68] width 92 height 15
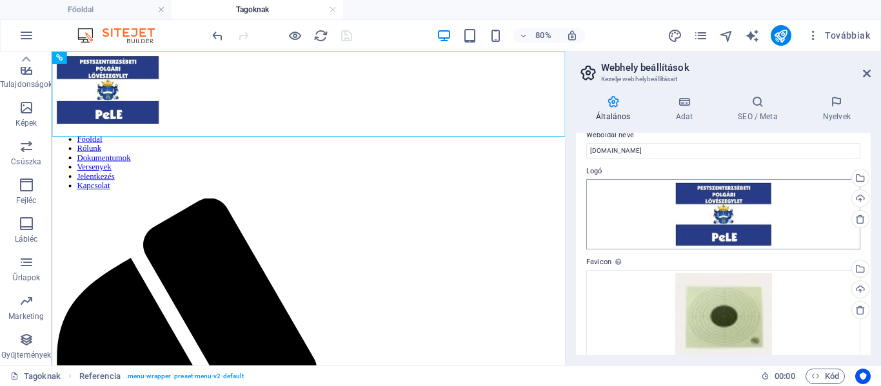
scroll to position [0, 0]
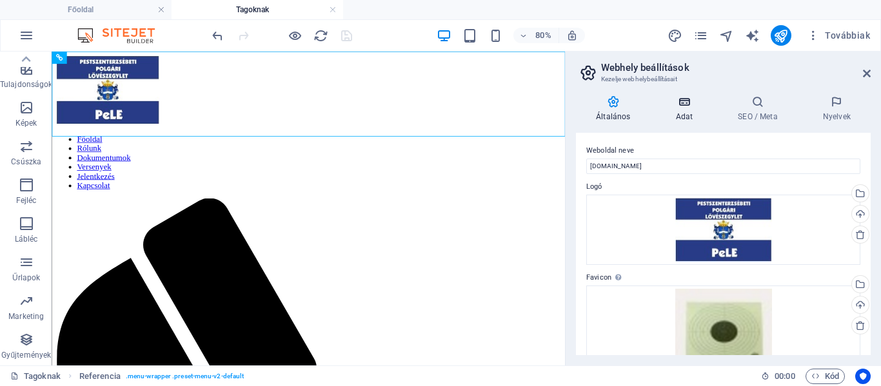
click at [690, 106] on icon at bounding box center [683, 101] width 57 height 13
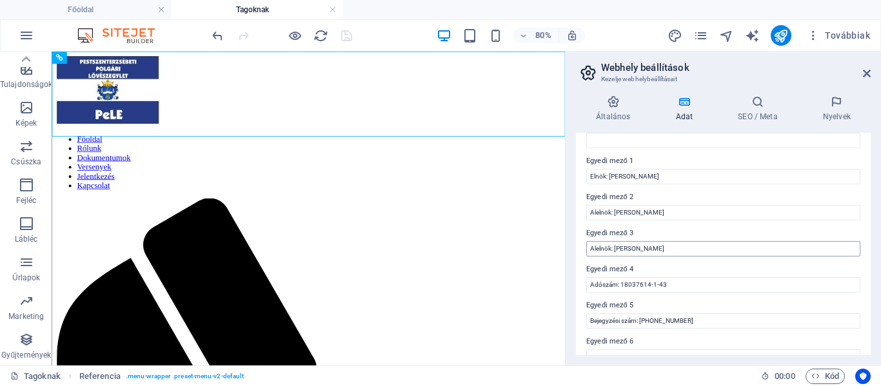
scroll to position [397, 0]
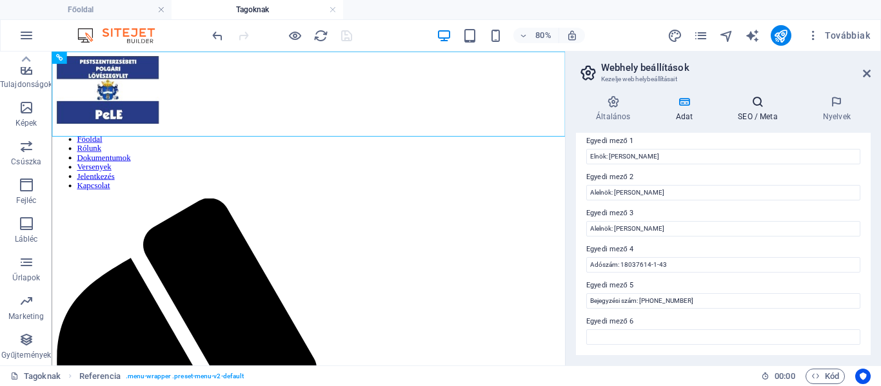
click at [757, 107] on icon at bounding box center [757, 101] width 80 height 13
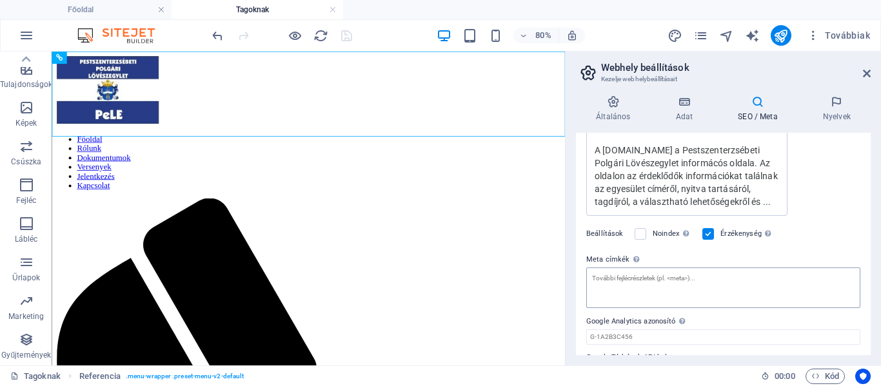
scroll to position [322, 0]
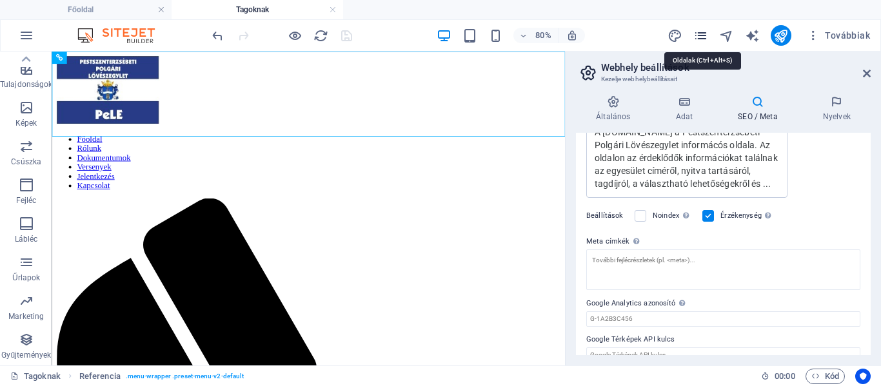
click at [704, 35] on icon "pages" at bounding box center [700, 35] width 15 height 15
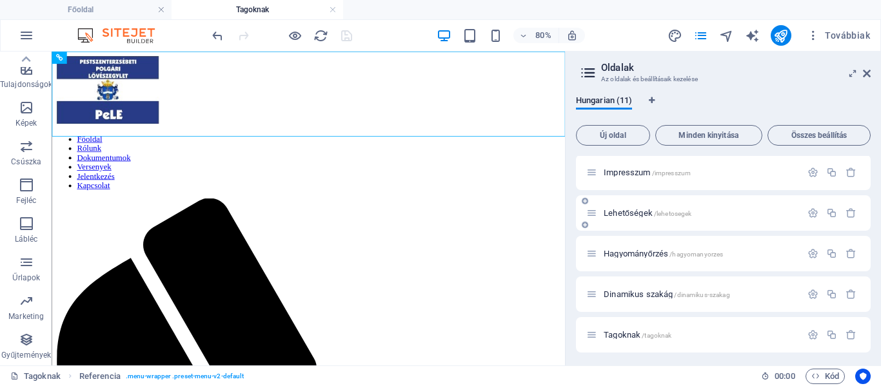
scroll to position [248, 0]
click at [848, 329] on icon "button" at bounding box center [850, 332] width 11 height 11
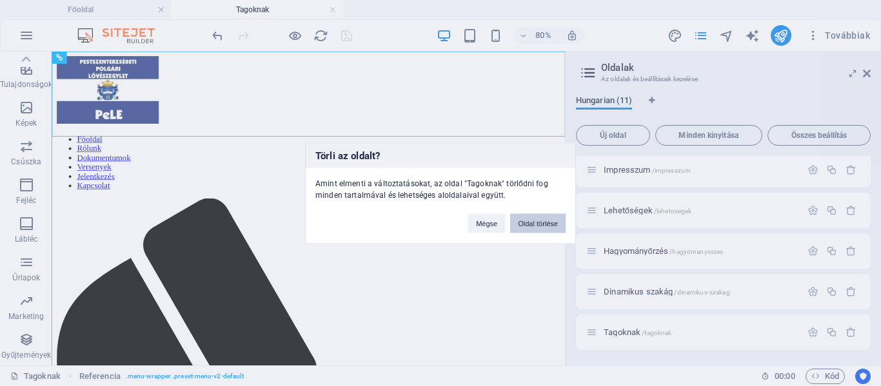
click at [537, 220] on button "Oldal törlése" at bounding box center [537, 222] width 55 height 19
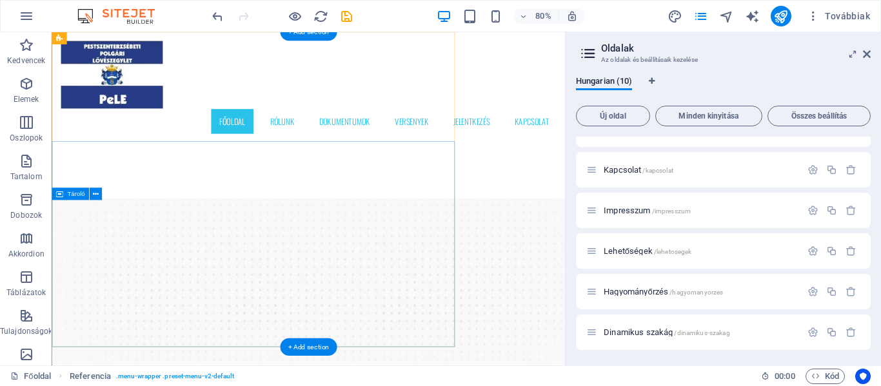
scroll to position [188, 0]
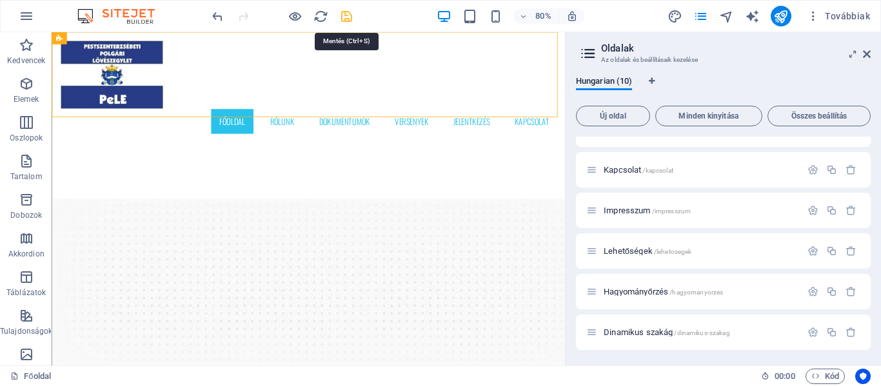
click at [348, 15] on icon "save" at bounding box center [346, 16] width 15 height 15
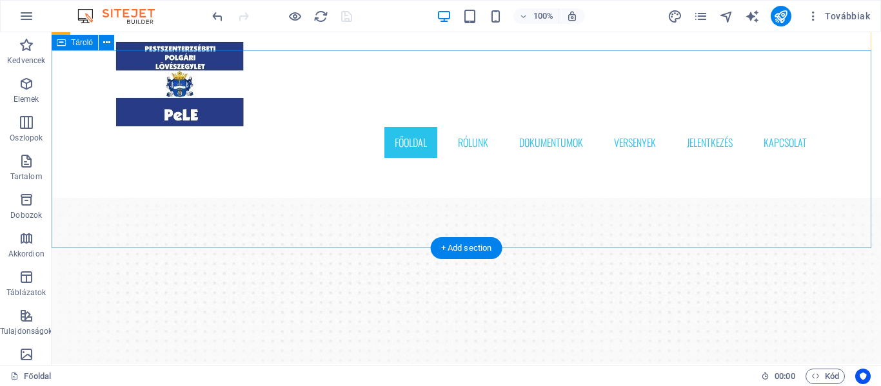
scroll to position [0, 0]
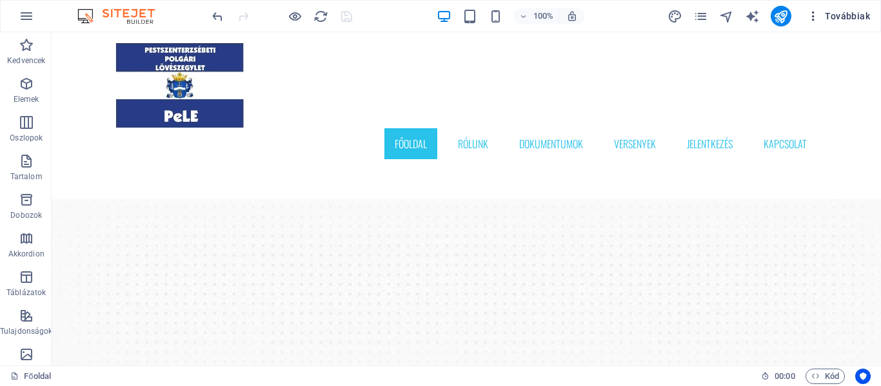
click at [858, 14] on span "Továbbiak" at bounding box center [837, 16] width 63 height 13
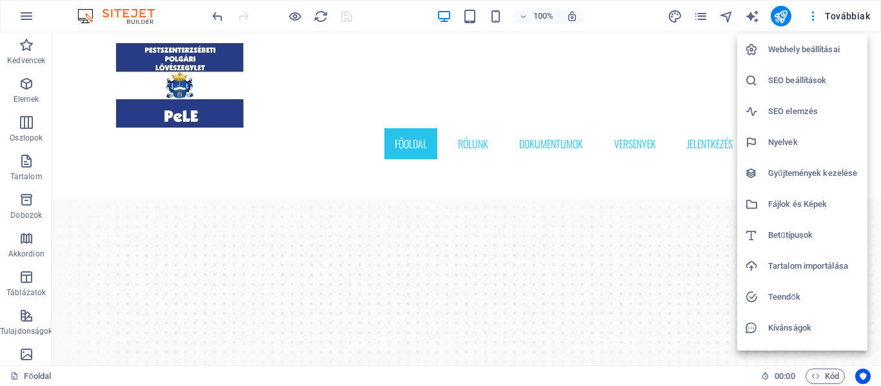
drag, startPoint x: 853, startPoint y: 24, endPoint x: 850, endPoint y: 17, distance: 8.6
click at [852, 21] on div at bounding box center [440, 193] width 881 height 386
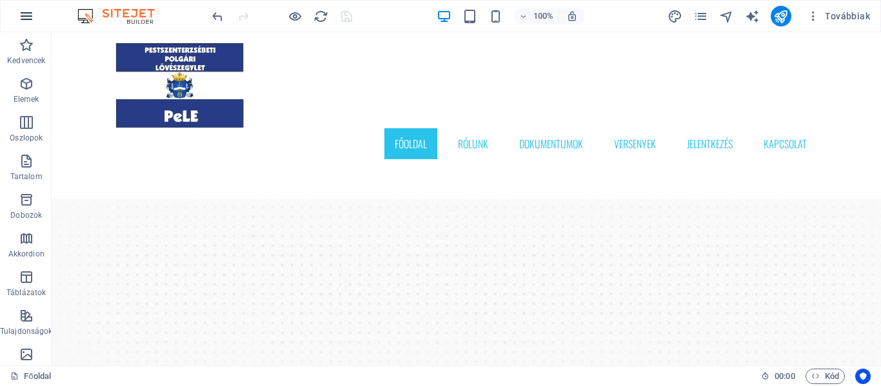
click at [28, 14] on icon "button" at bounding box center [26, 15] width 15 height 15
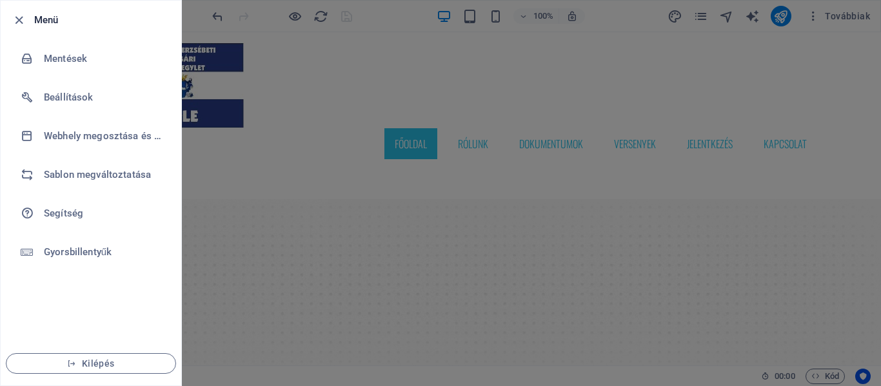
click at [859, 108] on div at bounding box center [440, 193] width 881 height 386
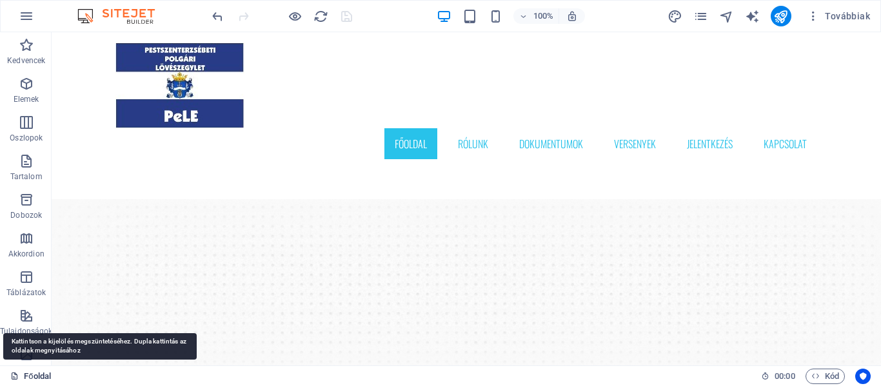
click at [31, 376] on link "Főoldal" at bounding box center [30, 376] width 41 height 15
click at [34, 378] on link "Főoldal" at bounding box center [30, 376] width 41 height 15
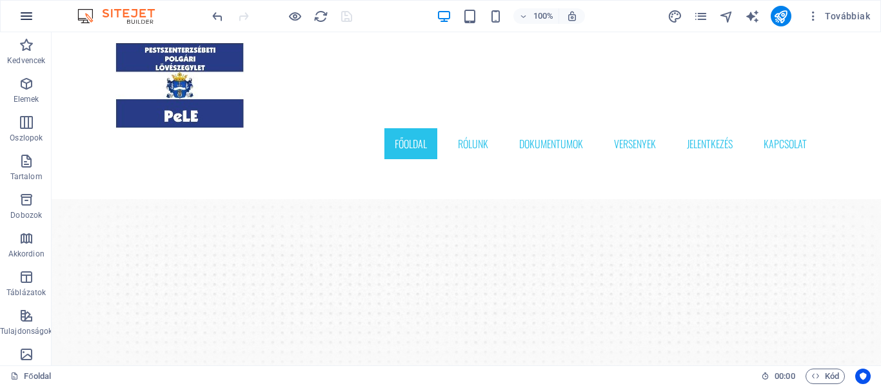
click at [26, 19] on icon "button" at bounding box center [26, 15] width 15 height 15
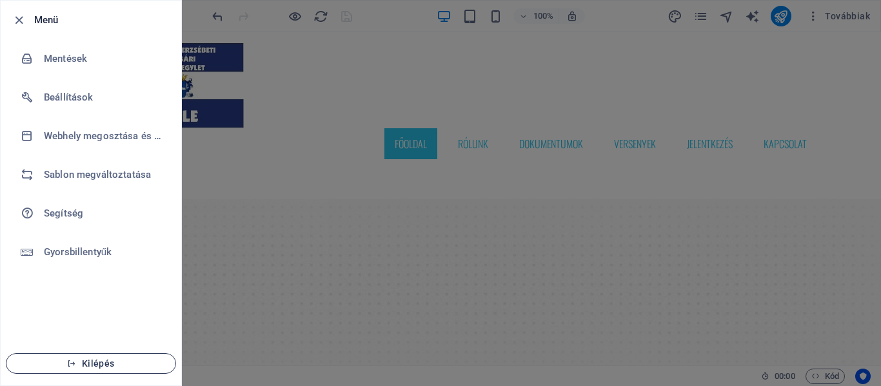
click at [63, 364] on span "Kilépés" at bounding box center [91, 363] width 148 height 10
